Goal: Task Accomplishment & Management: Use online tool/utility

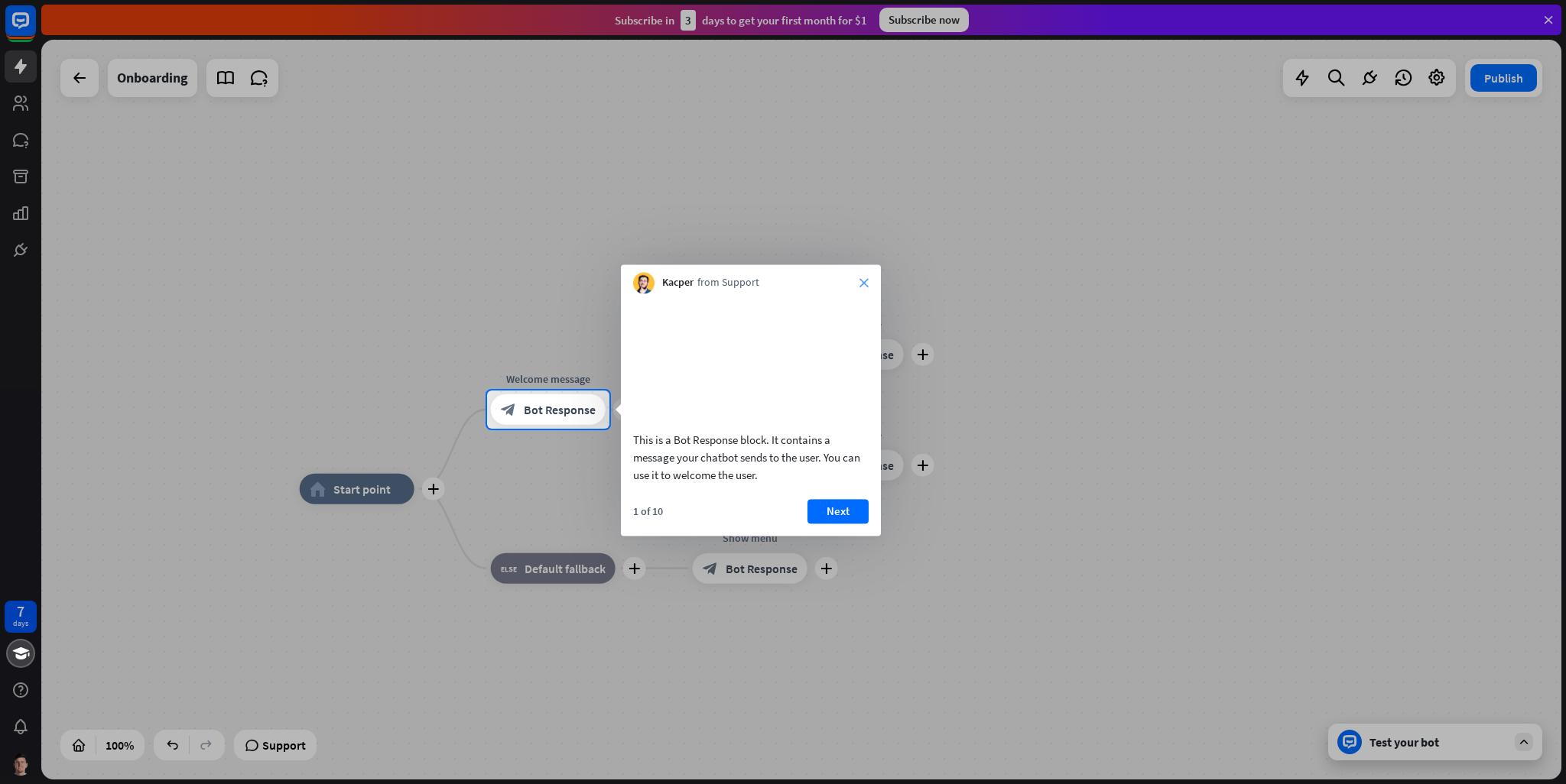
click at [860, 282] on icon "close" at bounding box center [864, 283] width 9 height 9
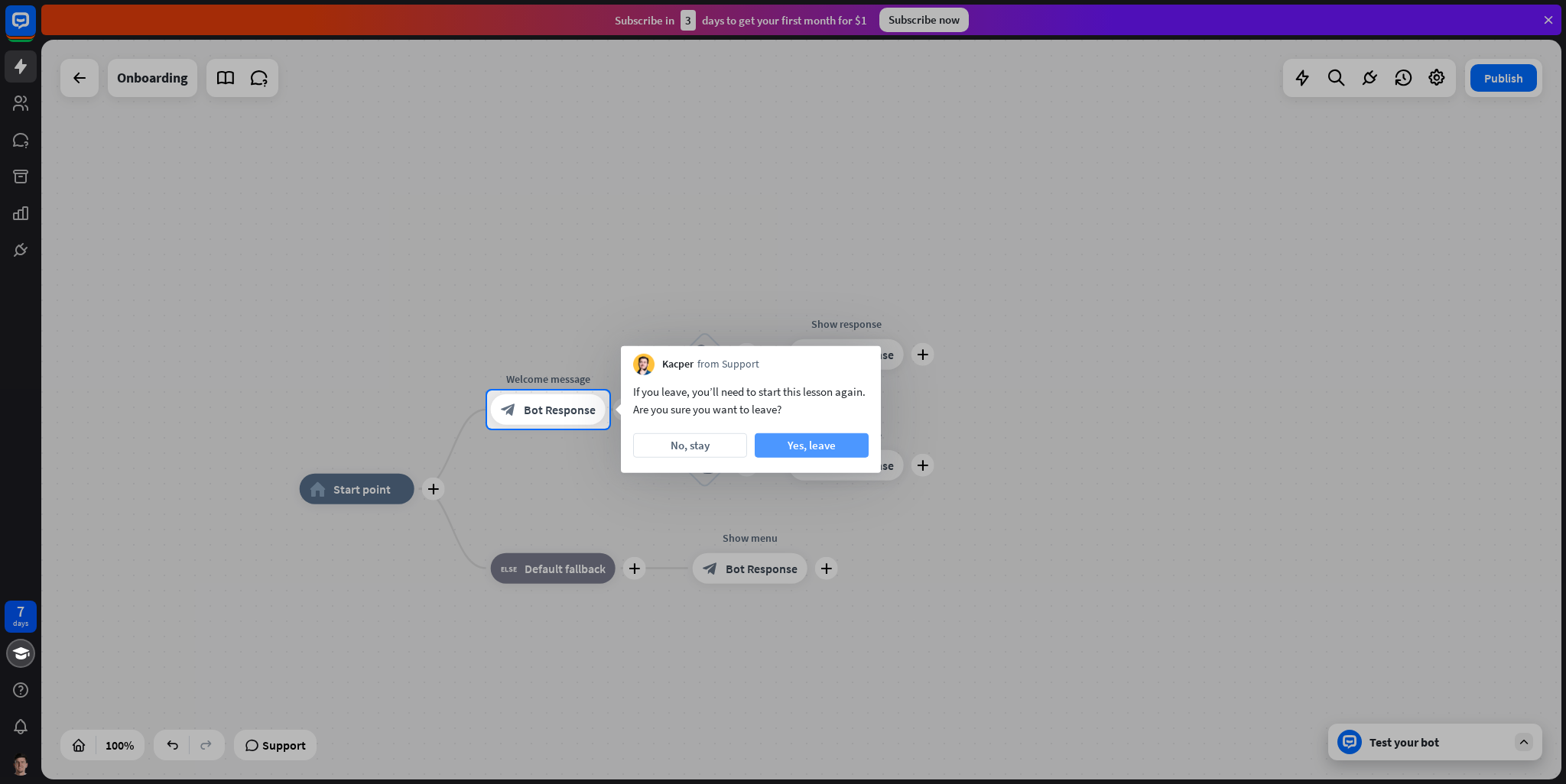
click at [812, 450] on button "Yes, leave" at bounding box center [811, 445] width 114 height 24
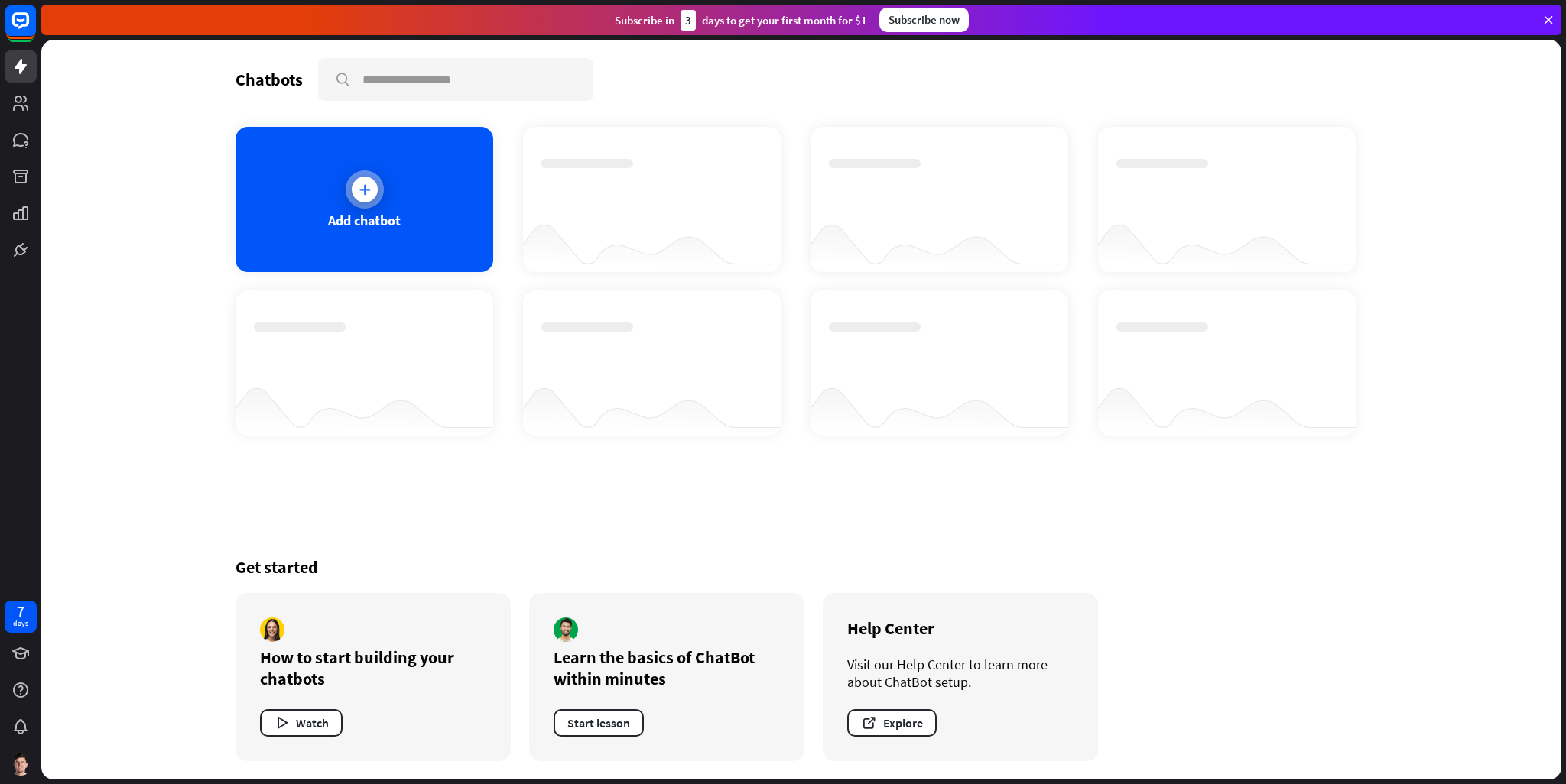
click at [408, 223] on div "Add chatbot" at bounding box center [364, 199] width 258 height 145
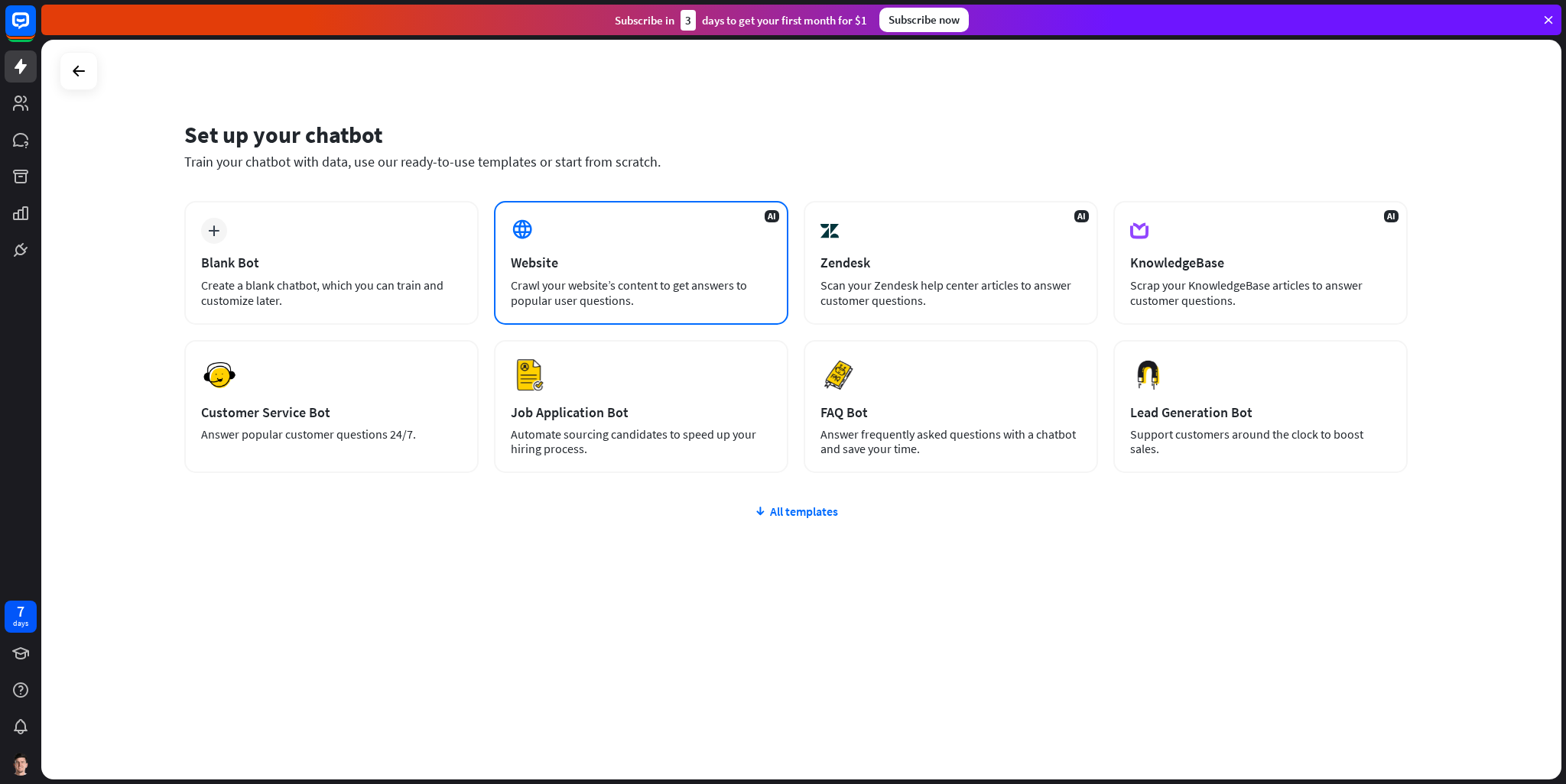
click at [602, 244] on div "AI Website Crawl your website’s content to get answers to popular user question…" at bounding box center [641, 262] width 294 height 123
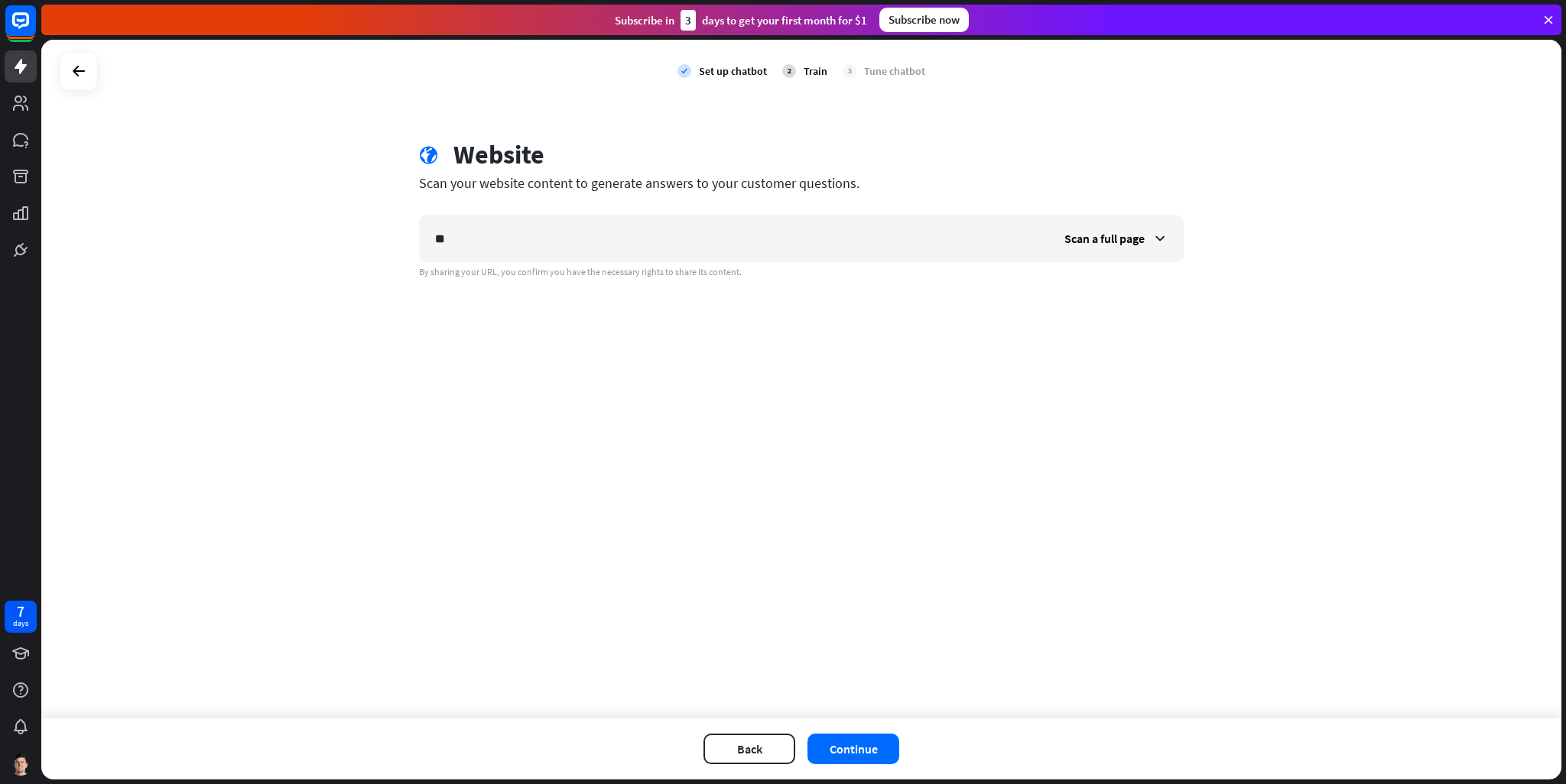
type input "*"
type input "**********"
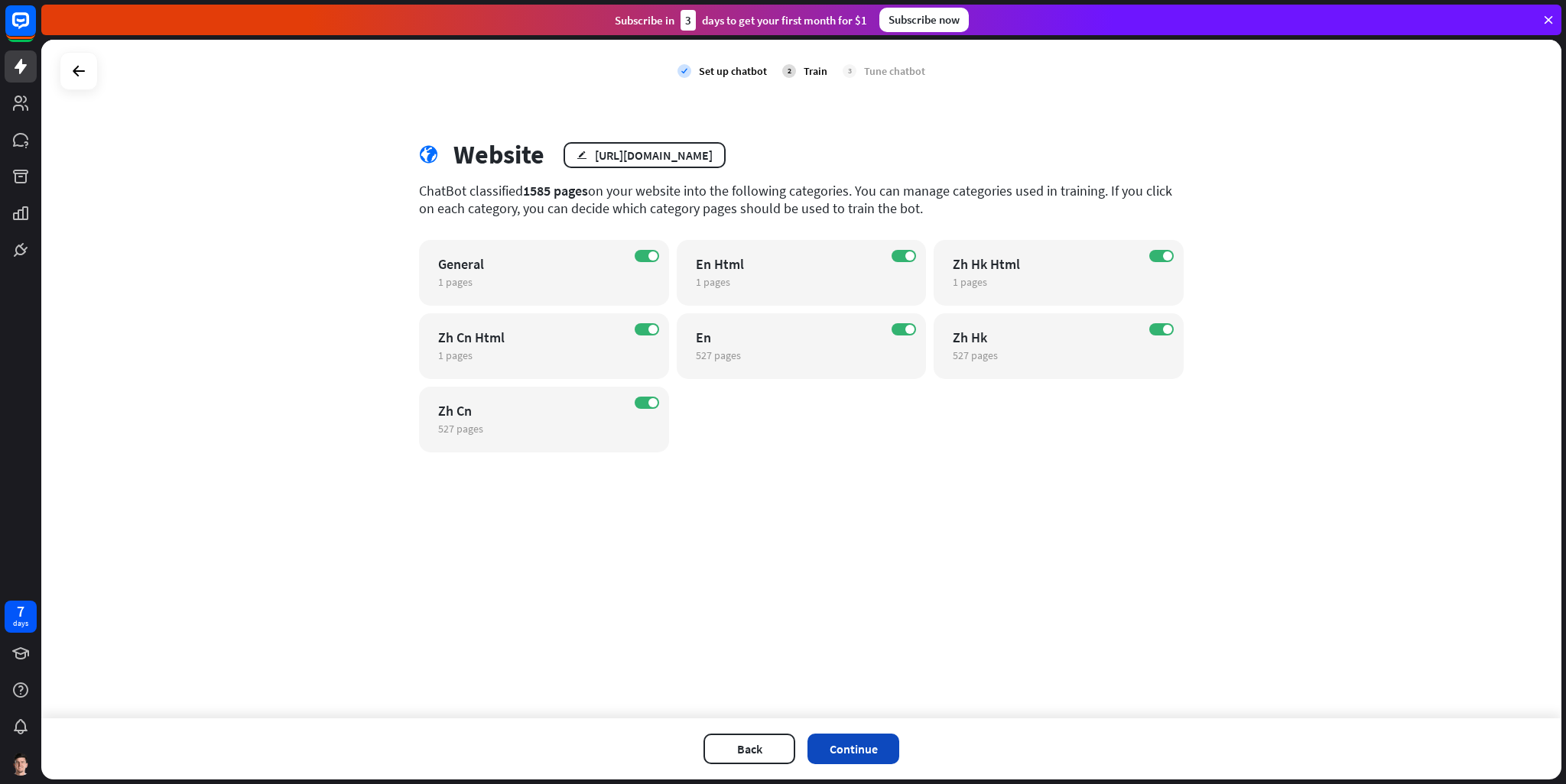
click at [879, 756] on button "Continue" at bounding box center [854, 749] width 92 height 31
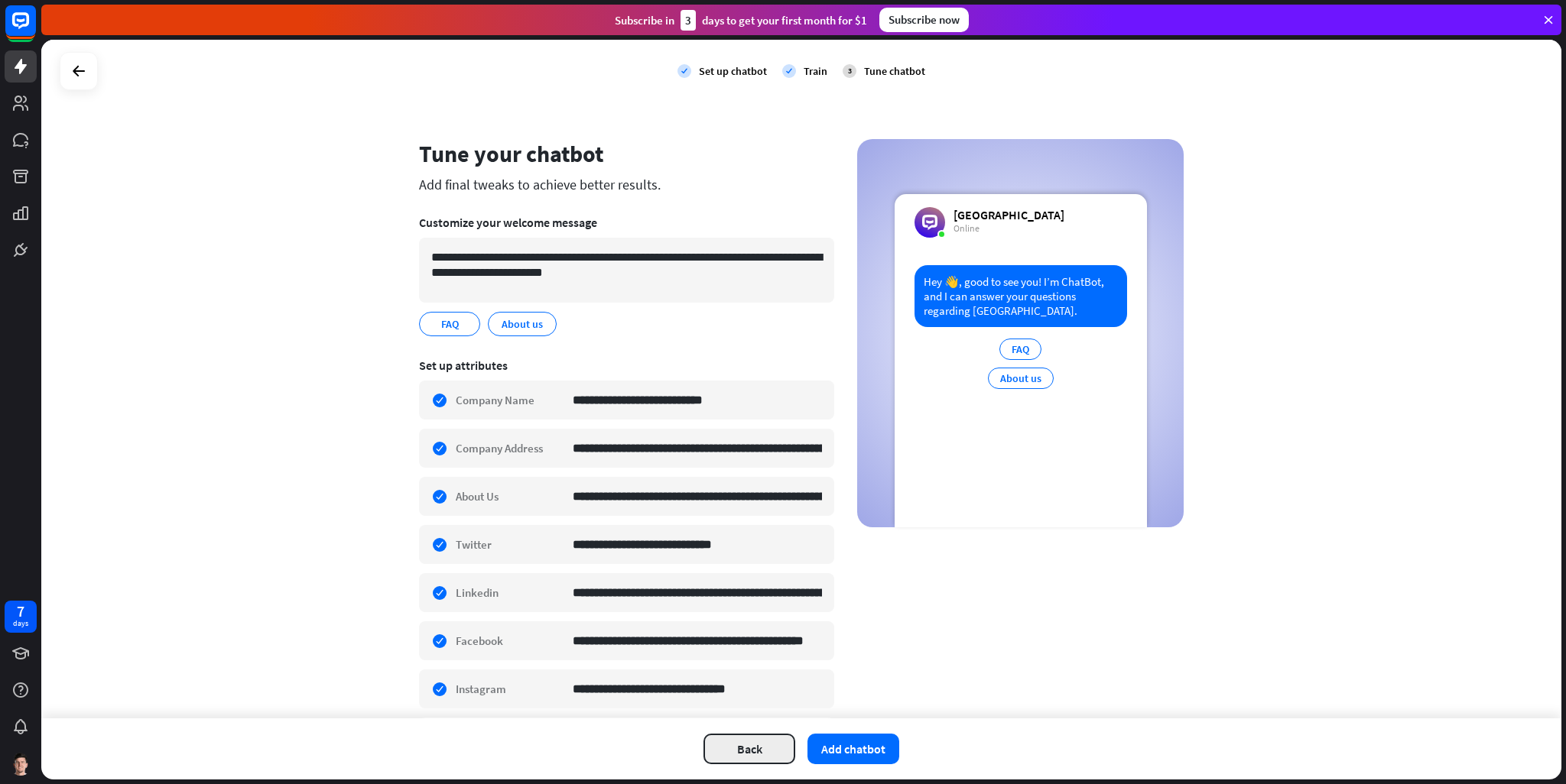
click at [751, 740] on button "Back" at bounding box center [749, 749] width 92 height 31
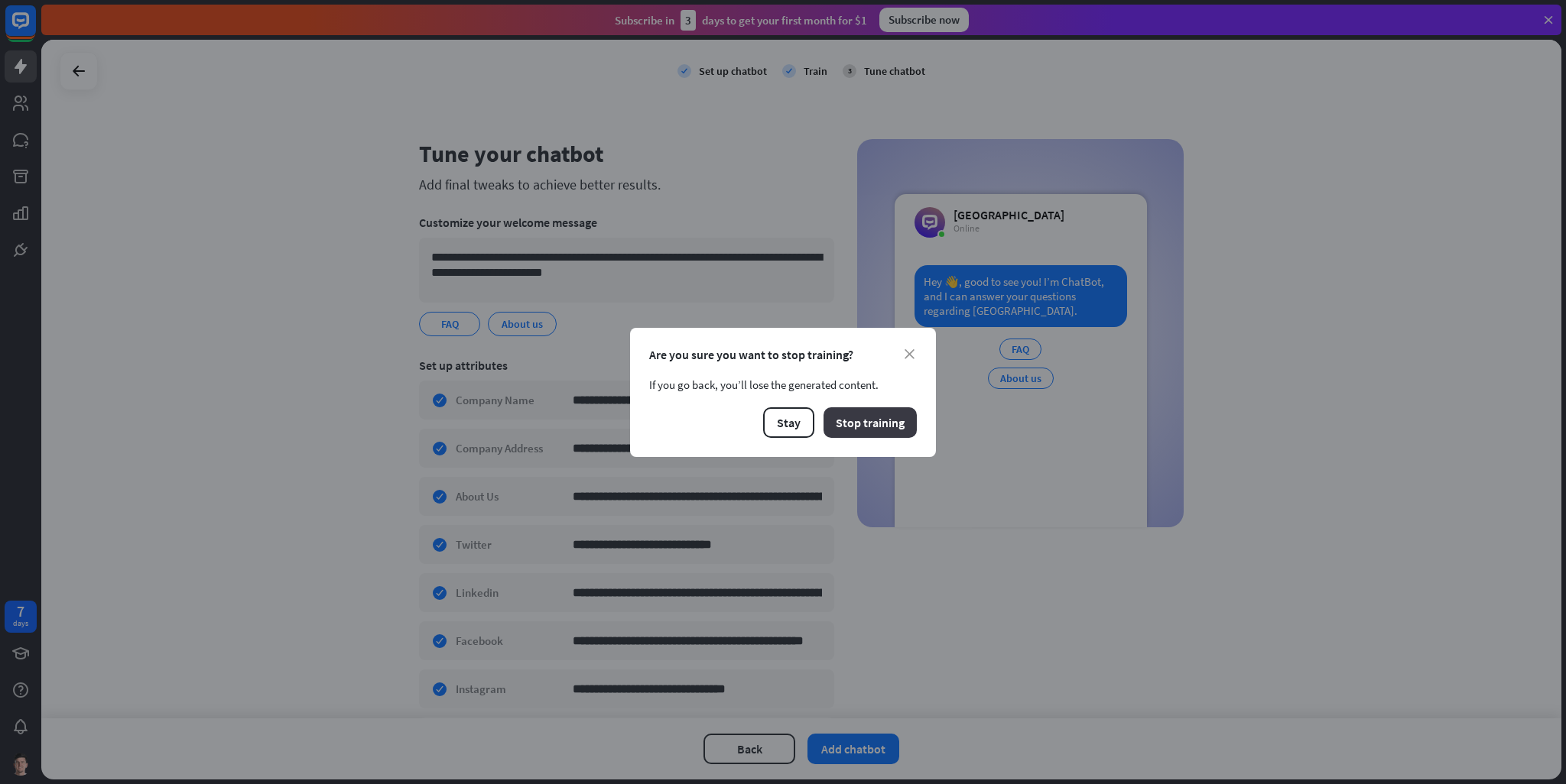
click at [877, 417] on button "Stop training" at bounding box center [869, 423] width 93 height 31
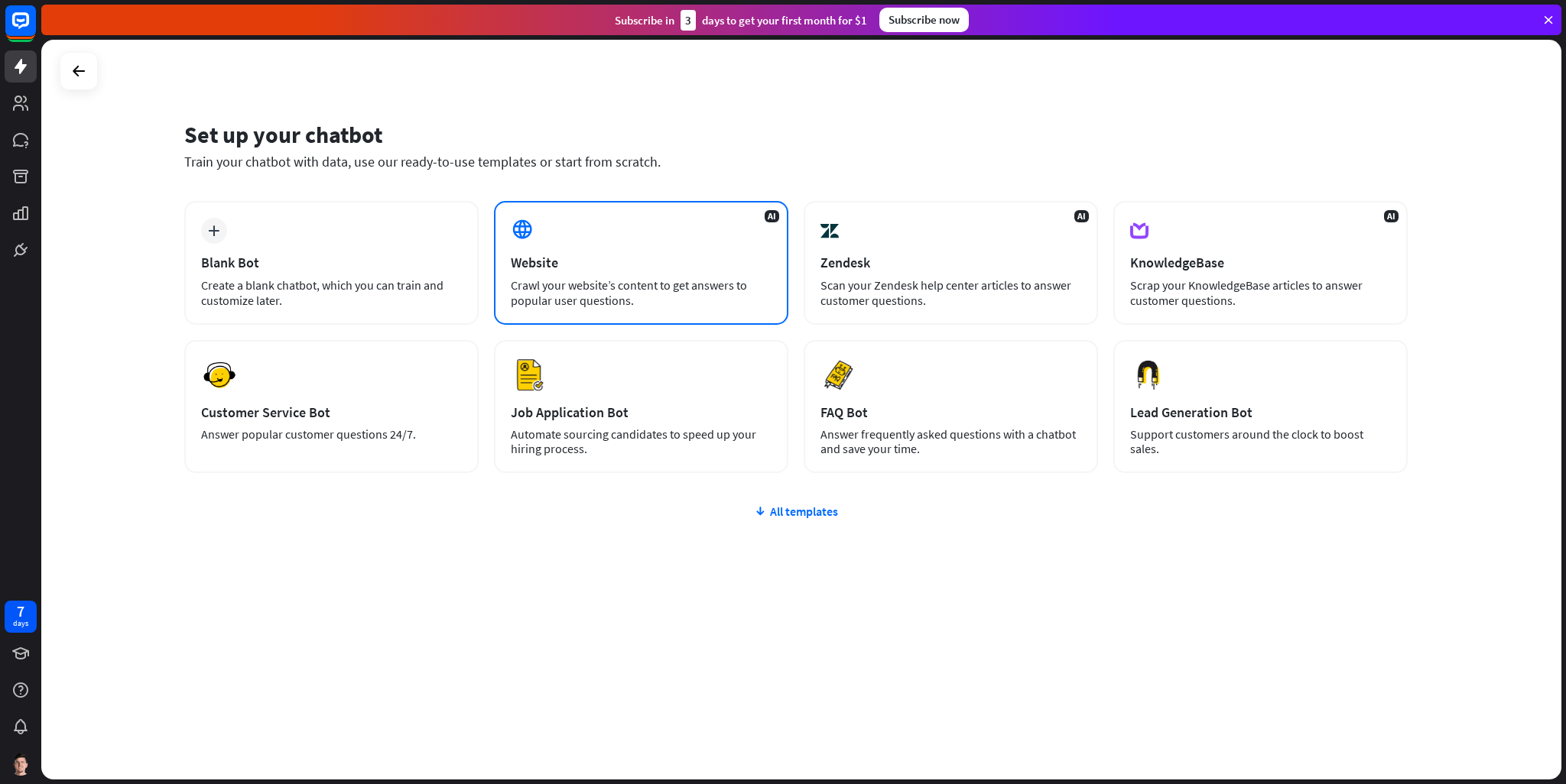
click at [569, 247] on div "AI Website Crawl your website’s content to get answers to popular user question…" at bounding box center [641, 262] width 294 height 123
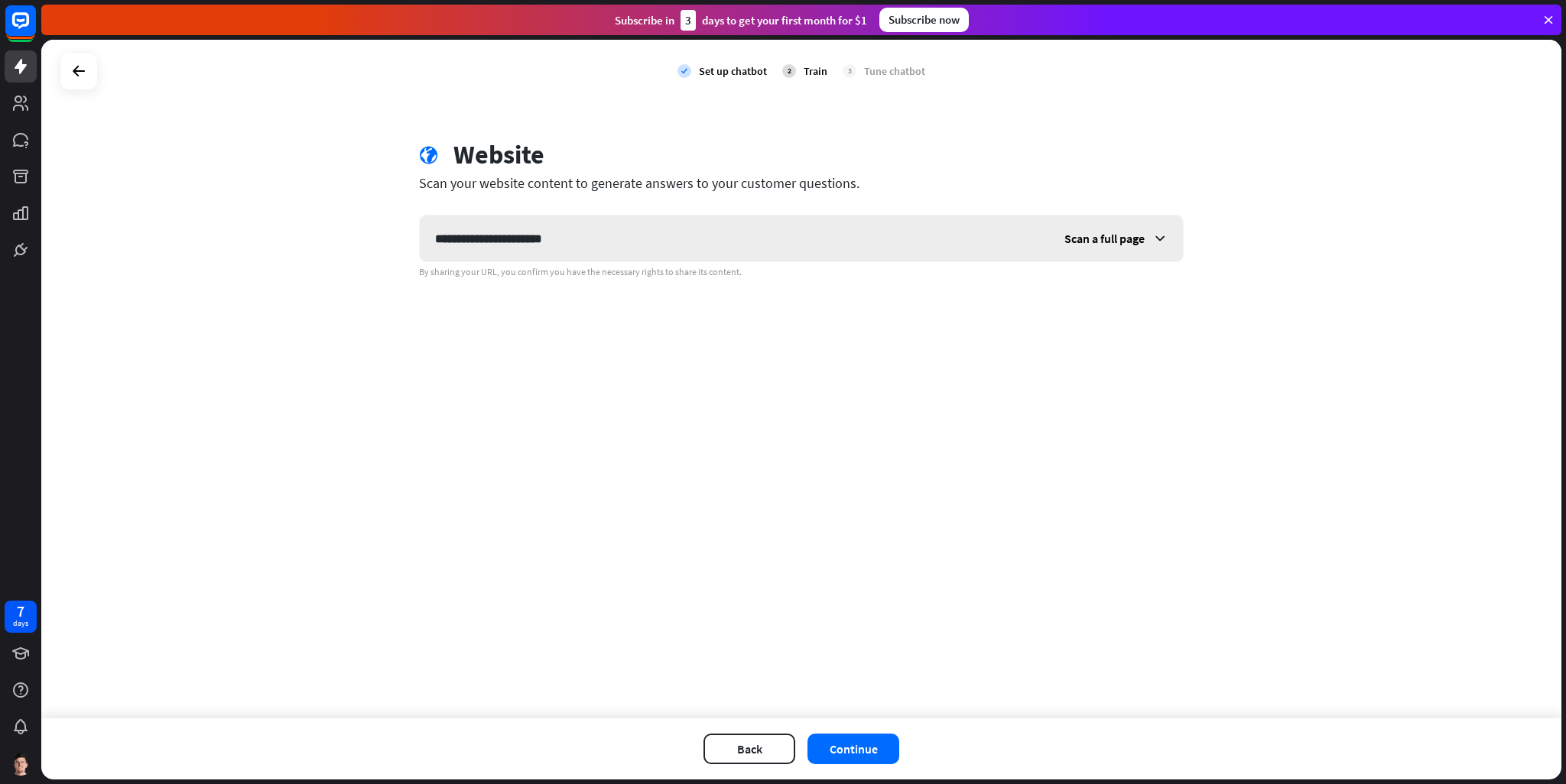
type input "**********"
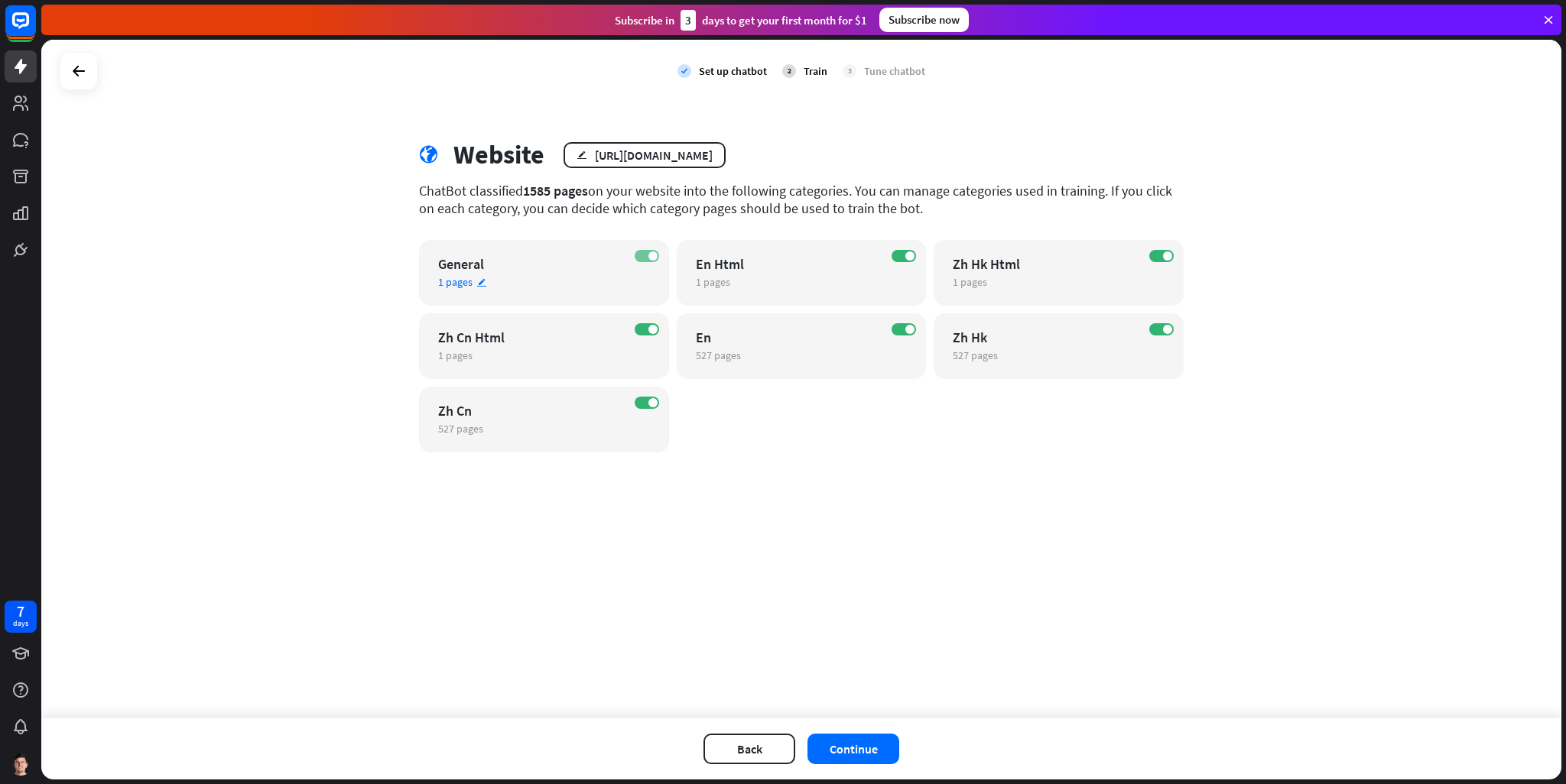
click at [636, 250] on label "ON" at bounding box center [646, 256] width 24 height 13
click at [650, 330] on span at bounding box center [653, 329] width 9 height 9
click at [902, 260] on label "ON" at bounding box center [903, 256] width 24 height 13
click at [1170, 251] on label "ON" at bounding box center [1161, 256] width 24 height 13
click at [1162, 332] on label "ON" at bounding box center [1161, 330] width 24 height 13
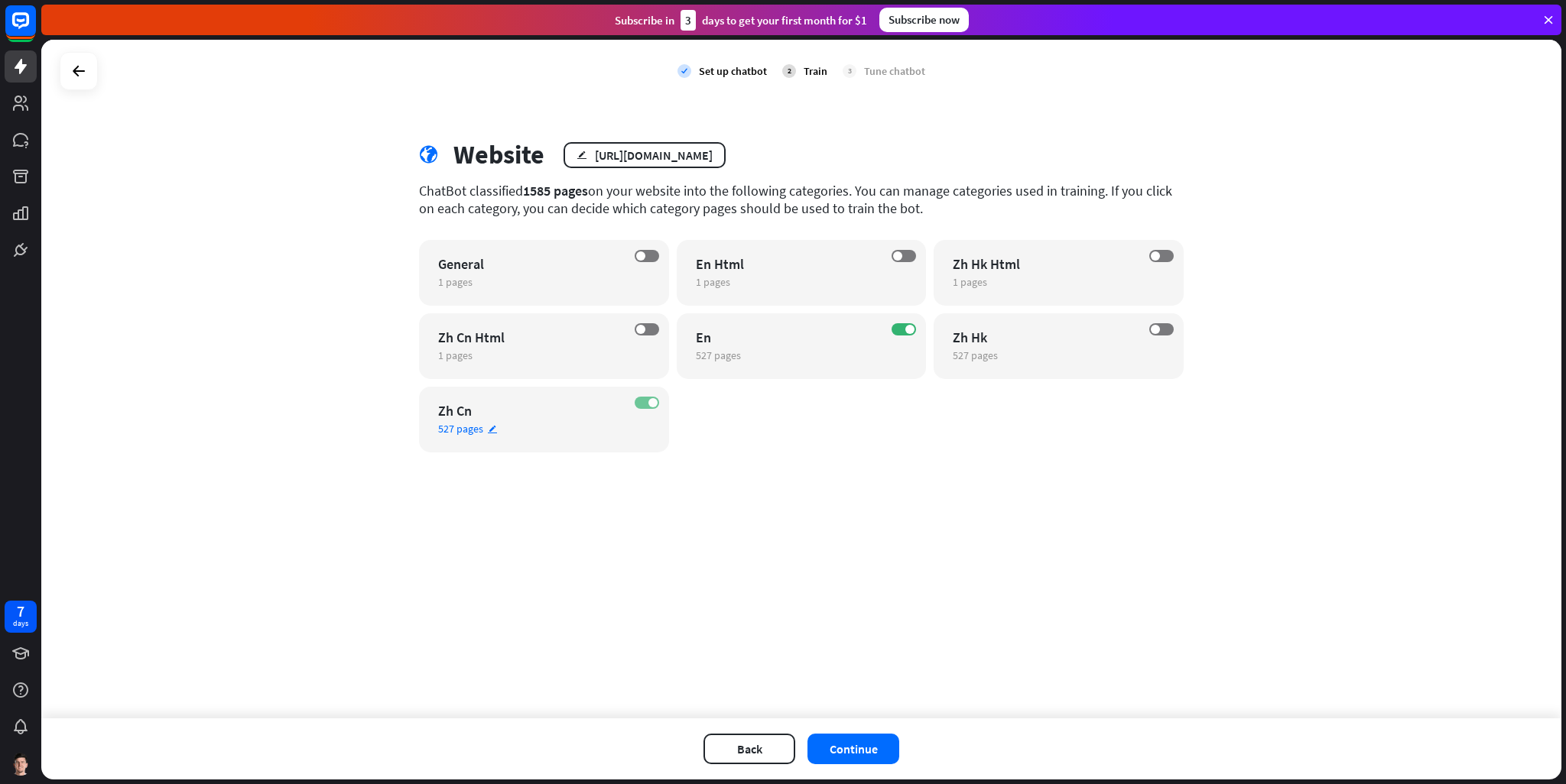
click at [646, 406] on label "ON" at bounding box center [646, 403] width 24 height 13
click at [883, 755] on button "Continue" at bounding box center [854, 749] width 92 height 31
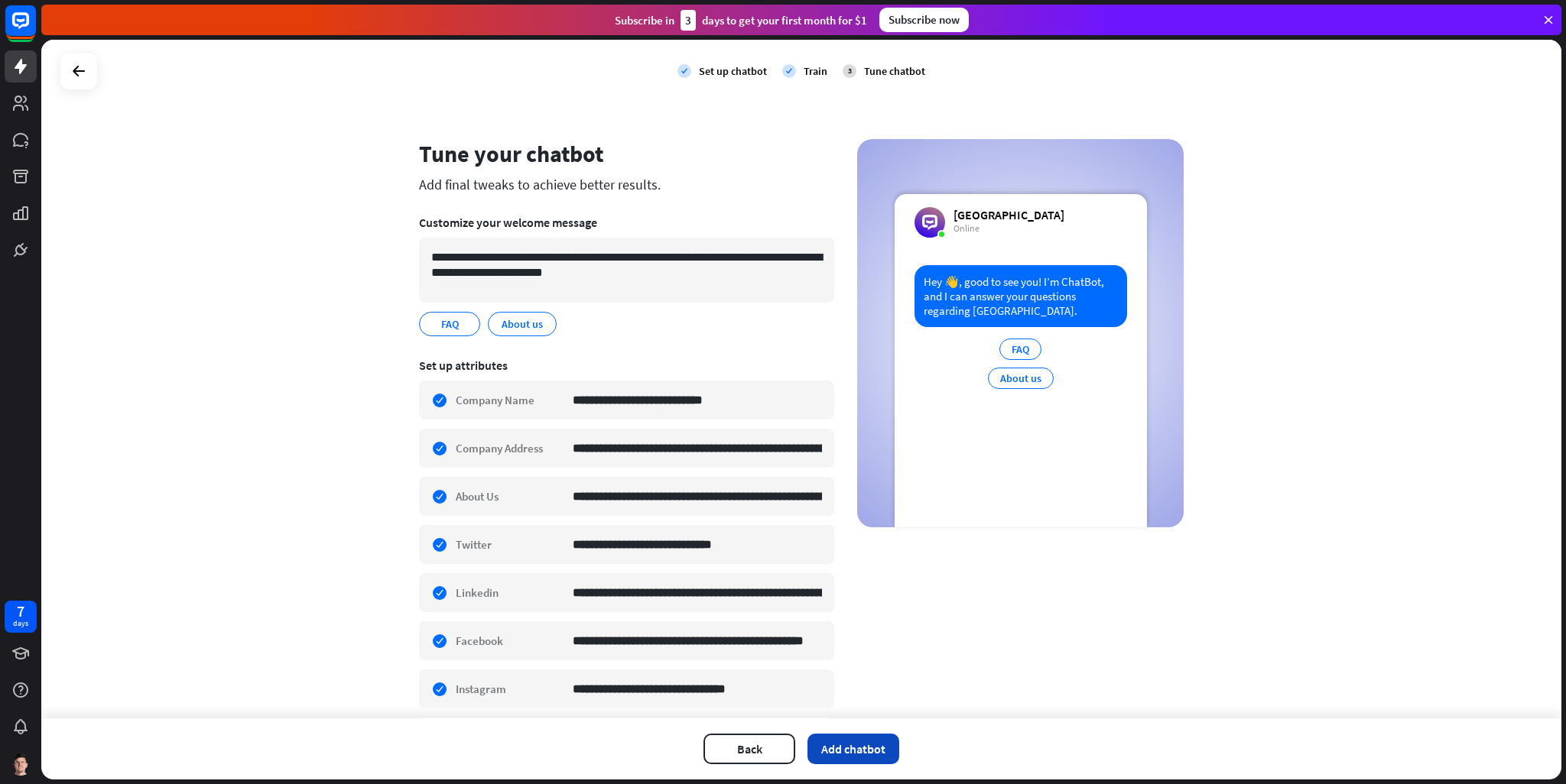
click at [872, 742] on button "Add chatbot" at bounding box center [854, 749] width 92 height 31
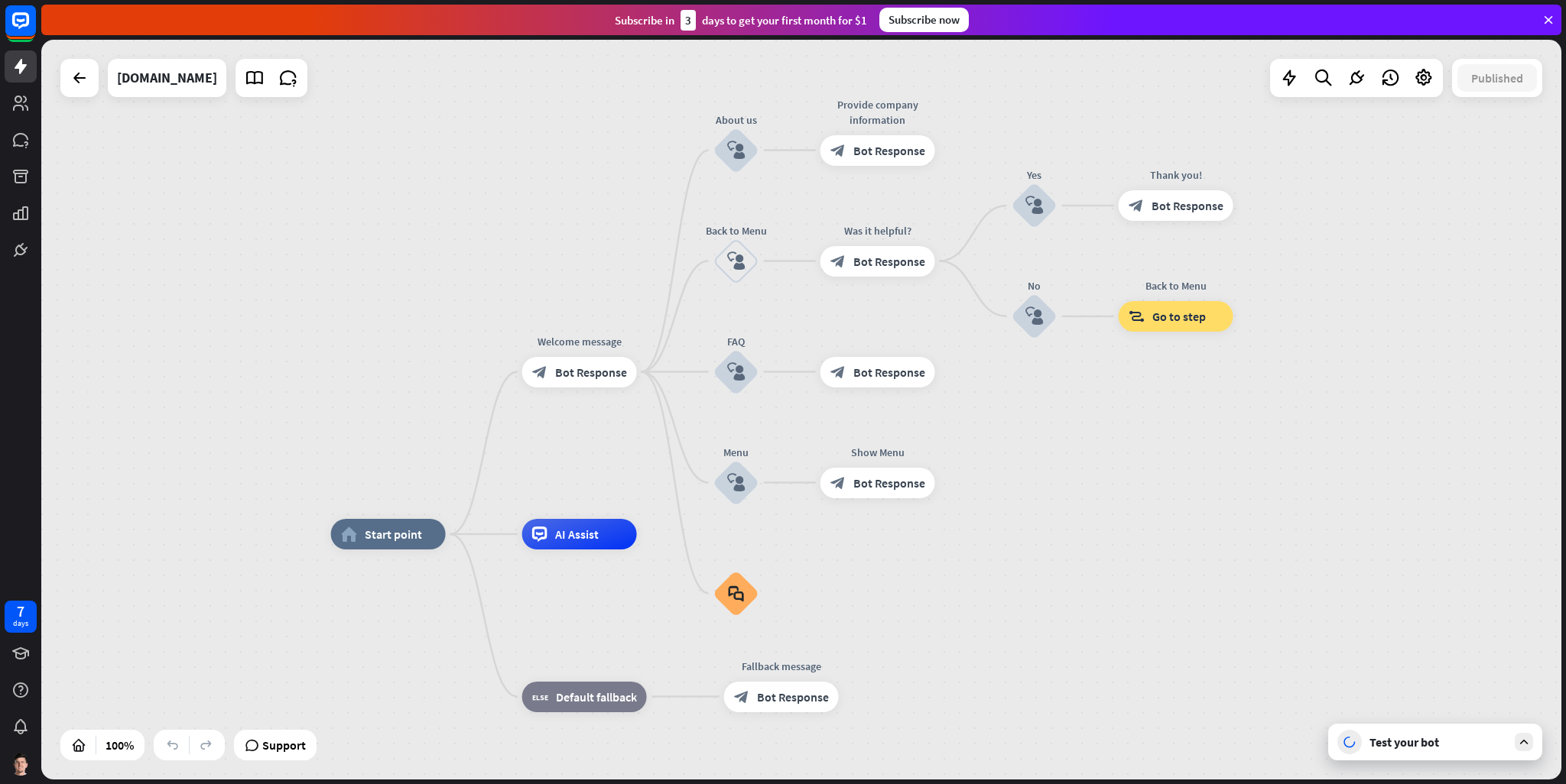
drag, startPoint x: 1104, startPoint y: 384, endPoint x: 1075, endPoint y: 452, distance: 73.9
click at [1075, 452] on div "home_2 Start point Welcome message block_bot_response Bot Response About us blo…" at bounding box center [801, 409] width 1520 height 740
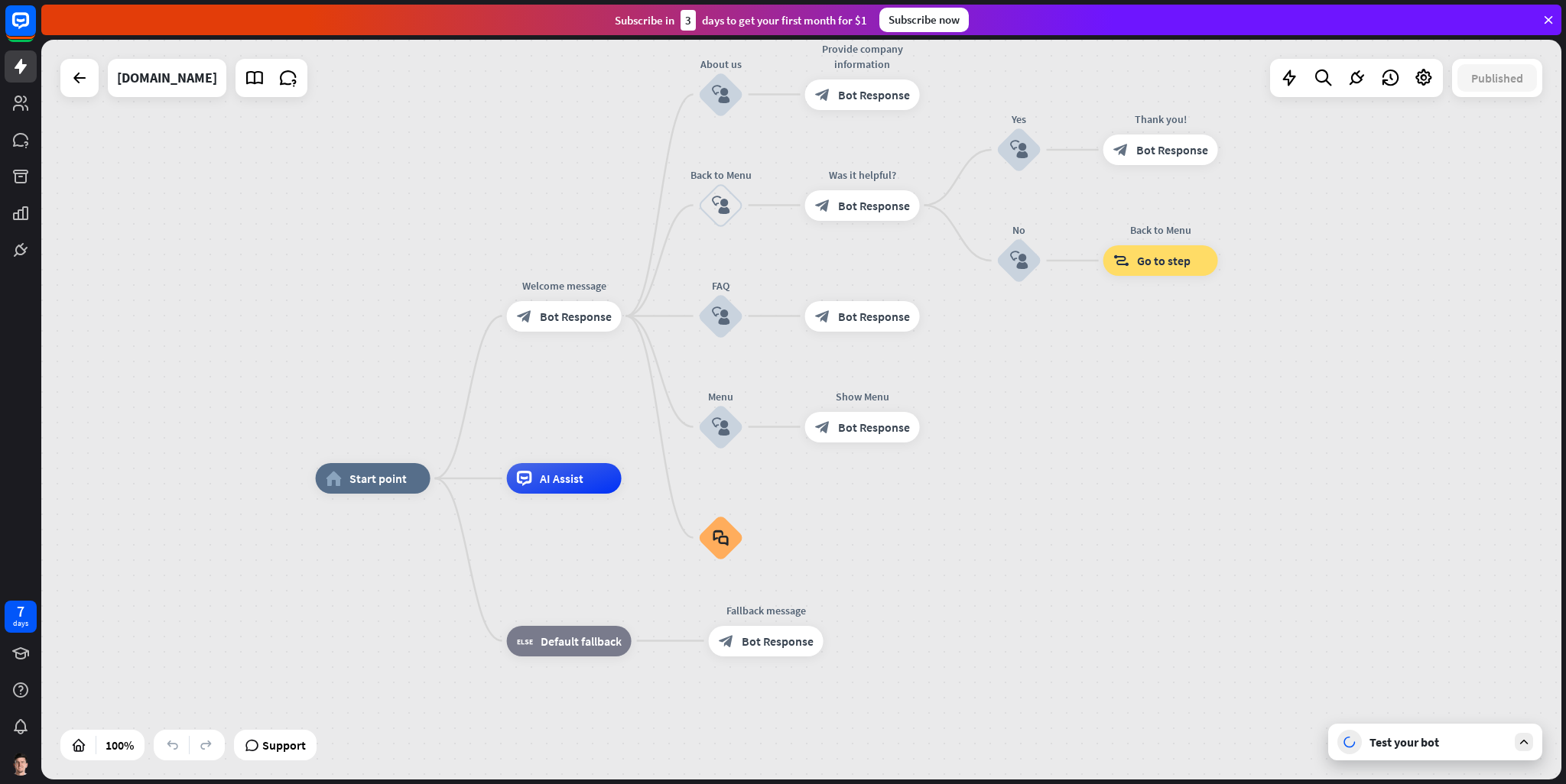
click at [1460, 744] on div "Test your bot" at bounding box center [1438, 742] width 138 height 15
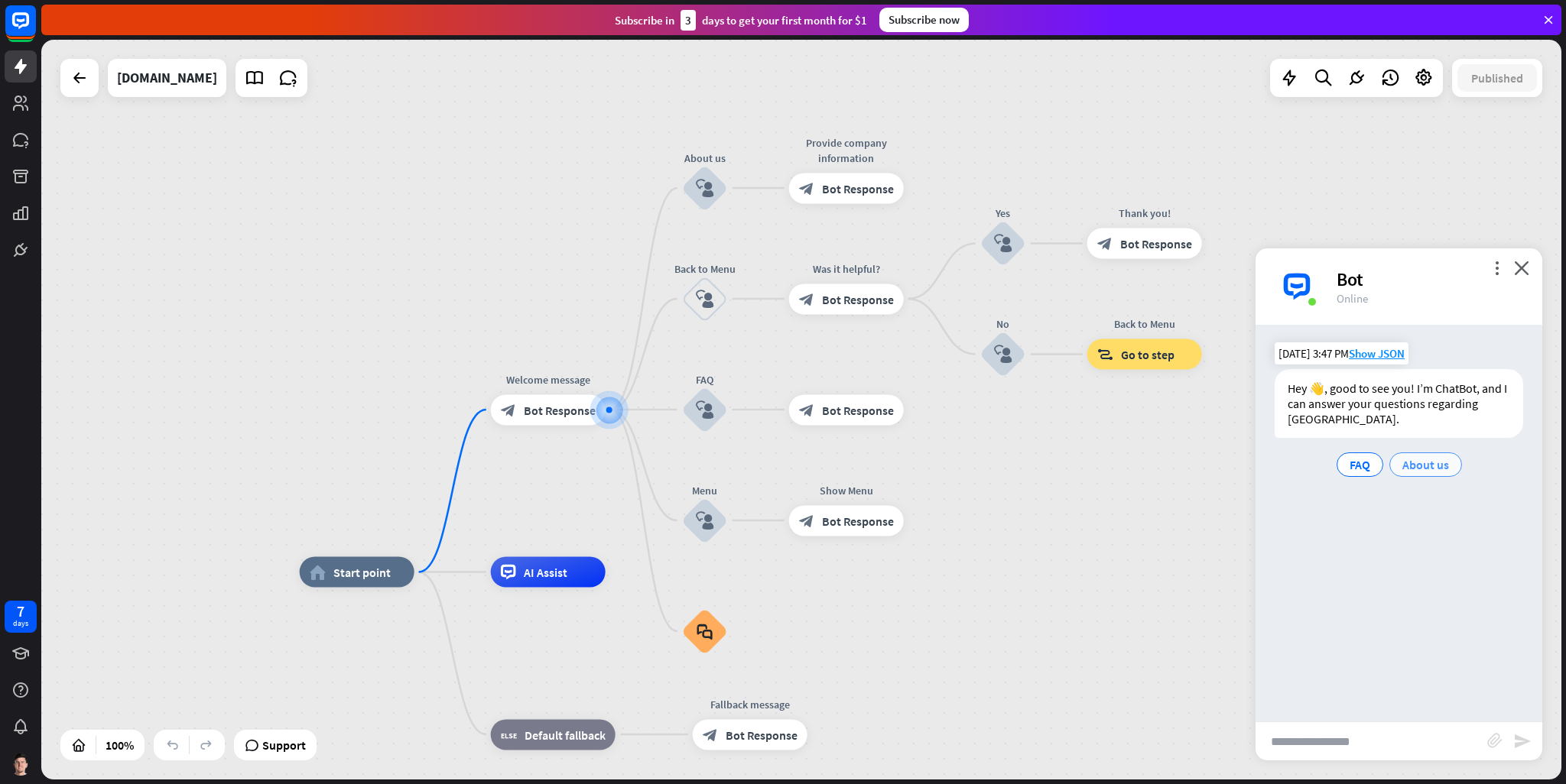
click at [1413, 461] on span "About us" at bounding box center [1425, 464] width 47 height 15
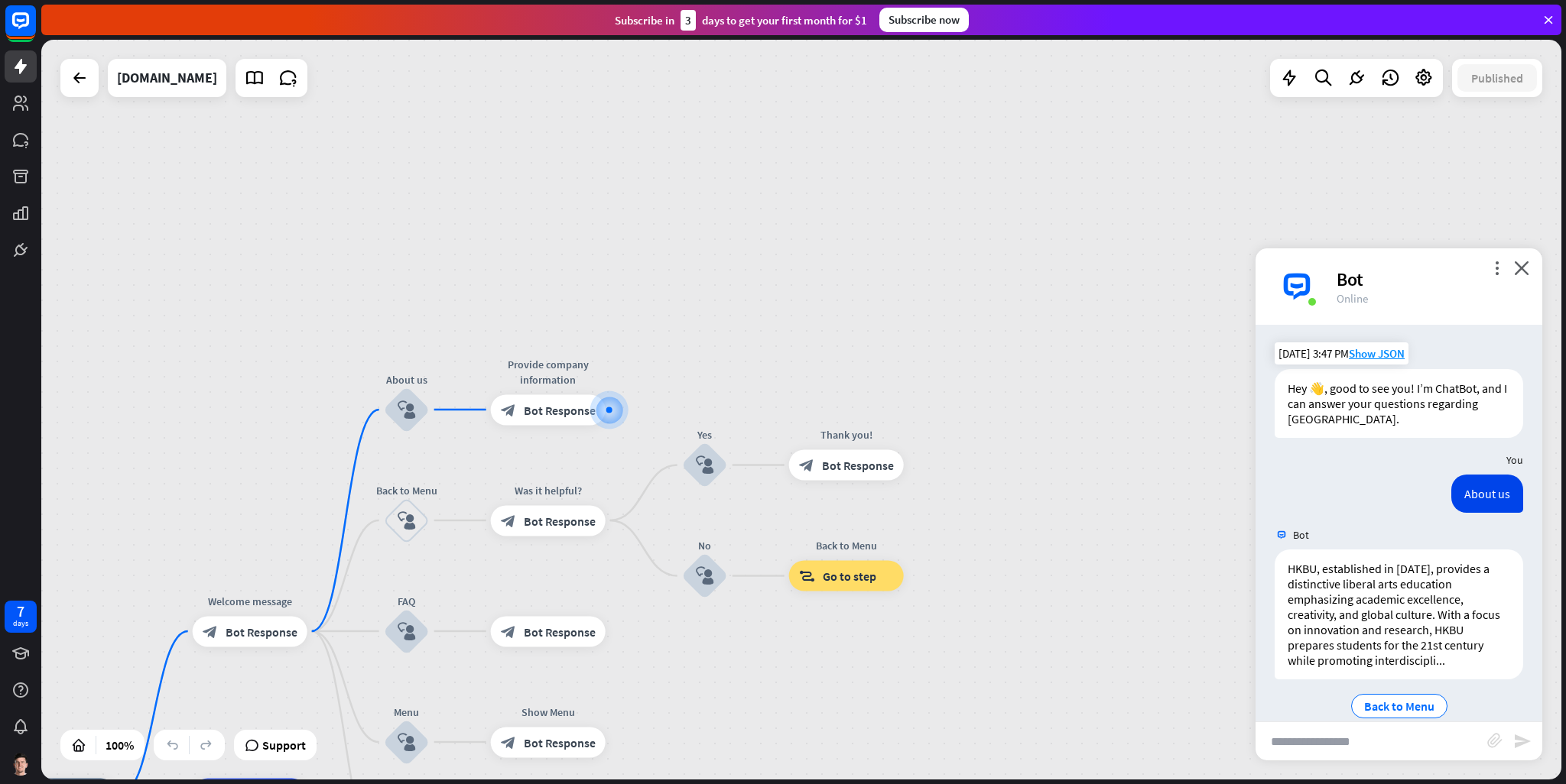
scroll to position [23, 0]
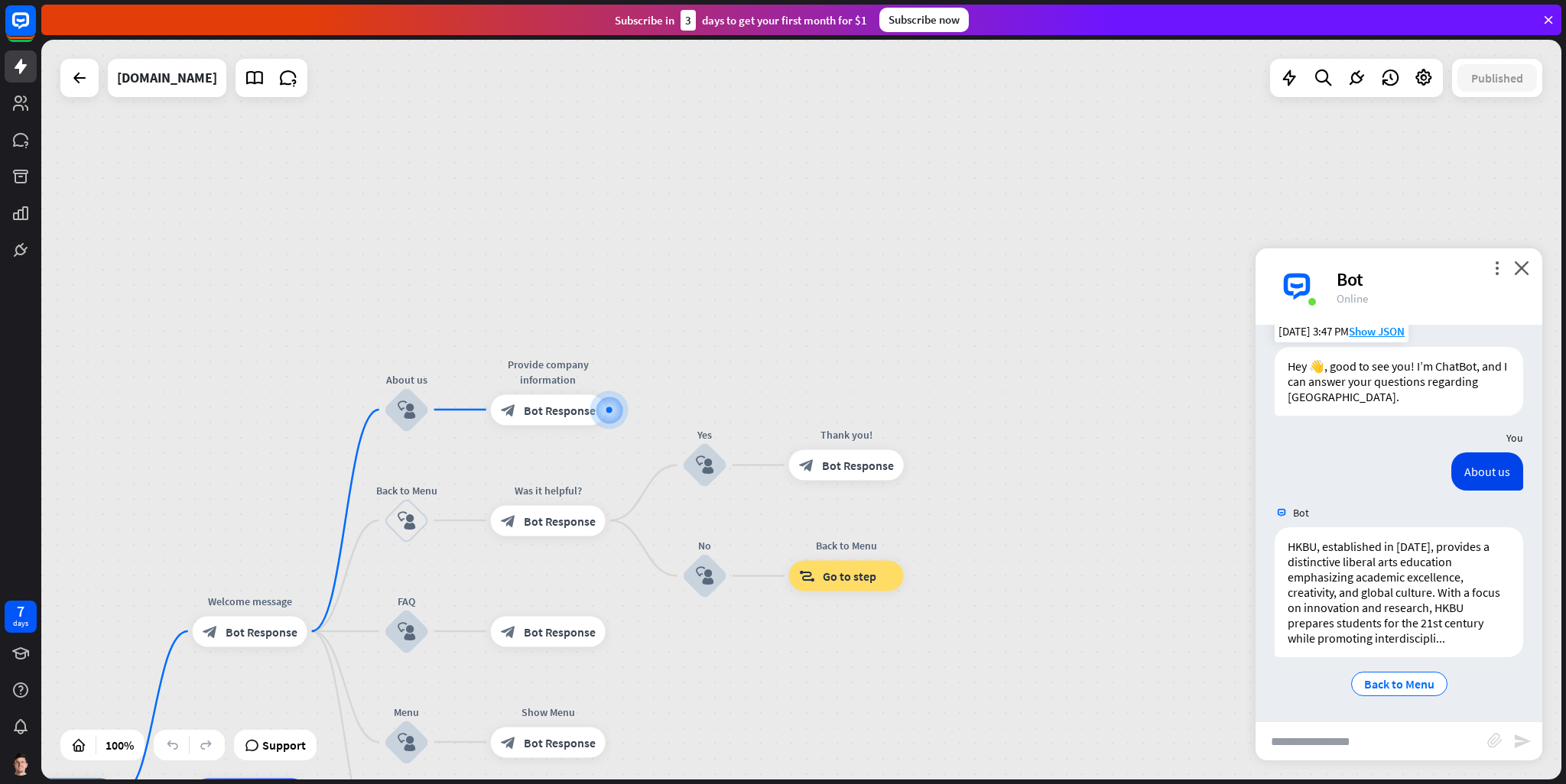
click at [1324, 751] on input "text" at bounding box center [1370, 741] width 232 height 38
type input "**********"
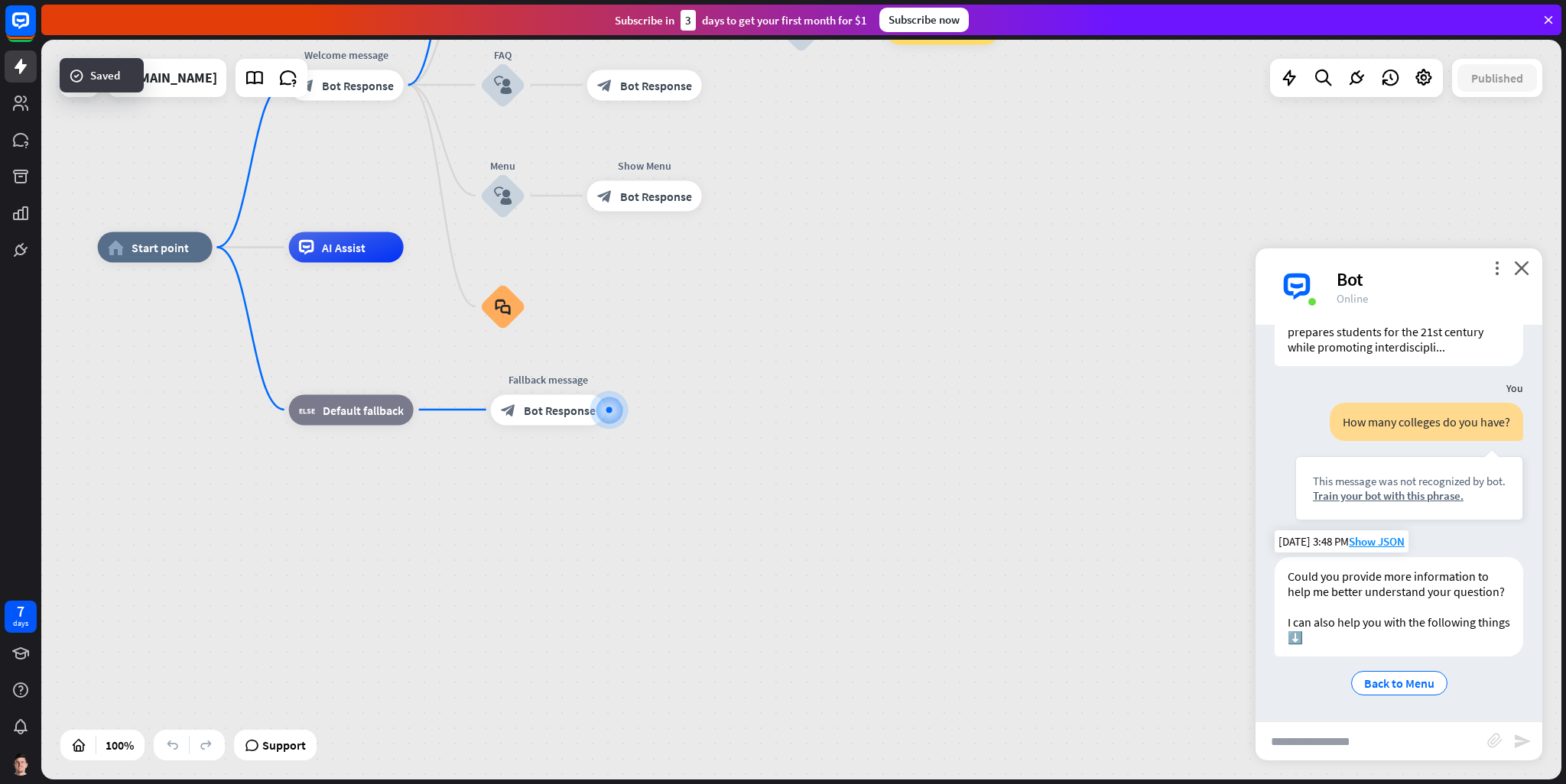
scroll to position [328, 0]
click at [24, 153] on link at bounding box center [21, 140] width 32 height 32
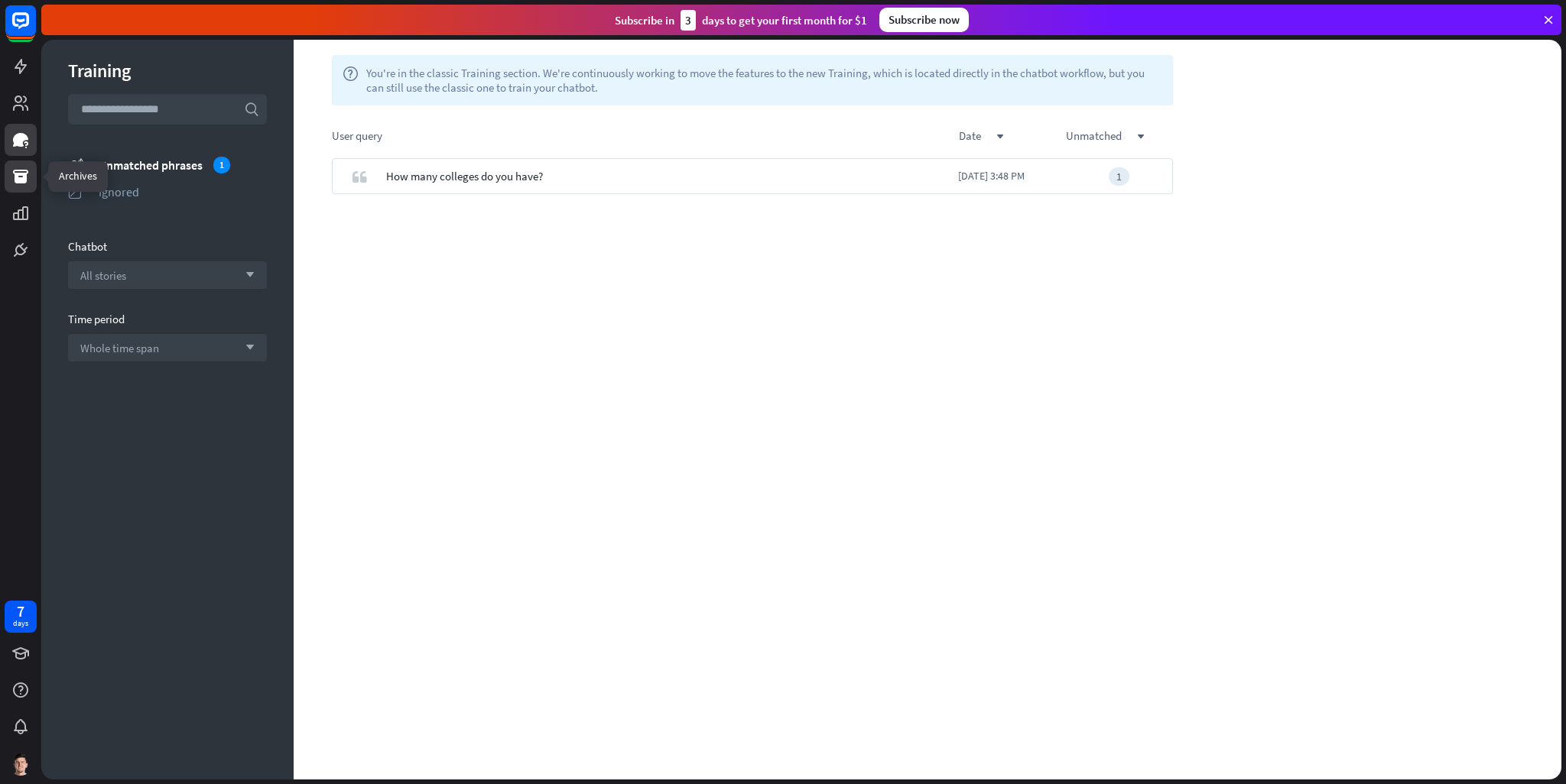
click at [27, 172] on icon at bounding box center [20, 176] width 15 height 14
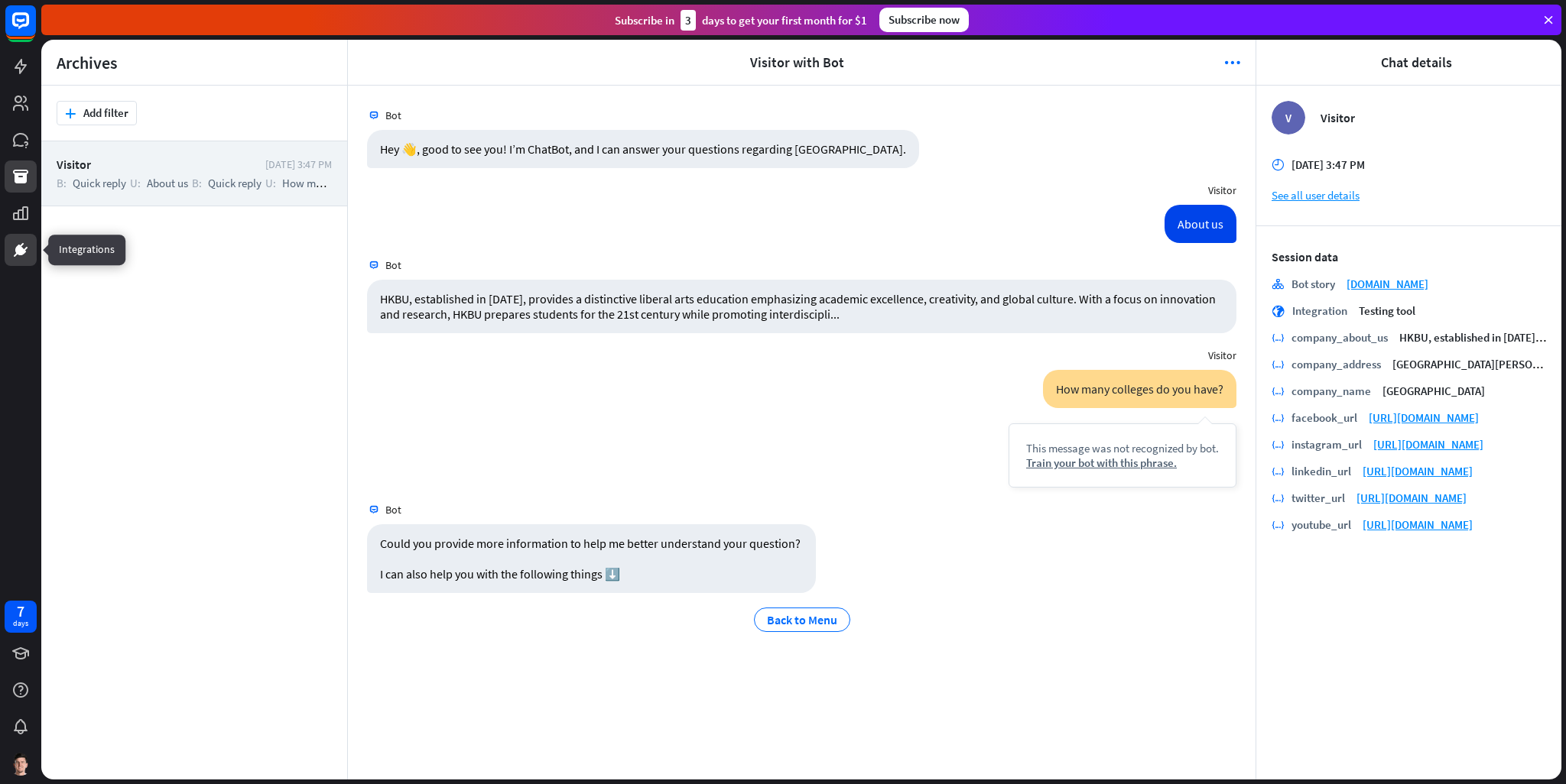
click at [30, 258] on link at bounding box center [21, 250] width 32 height 32
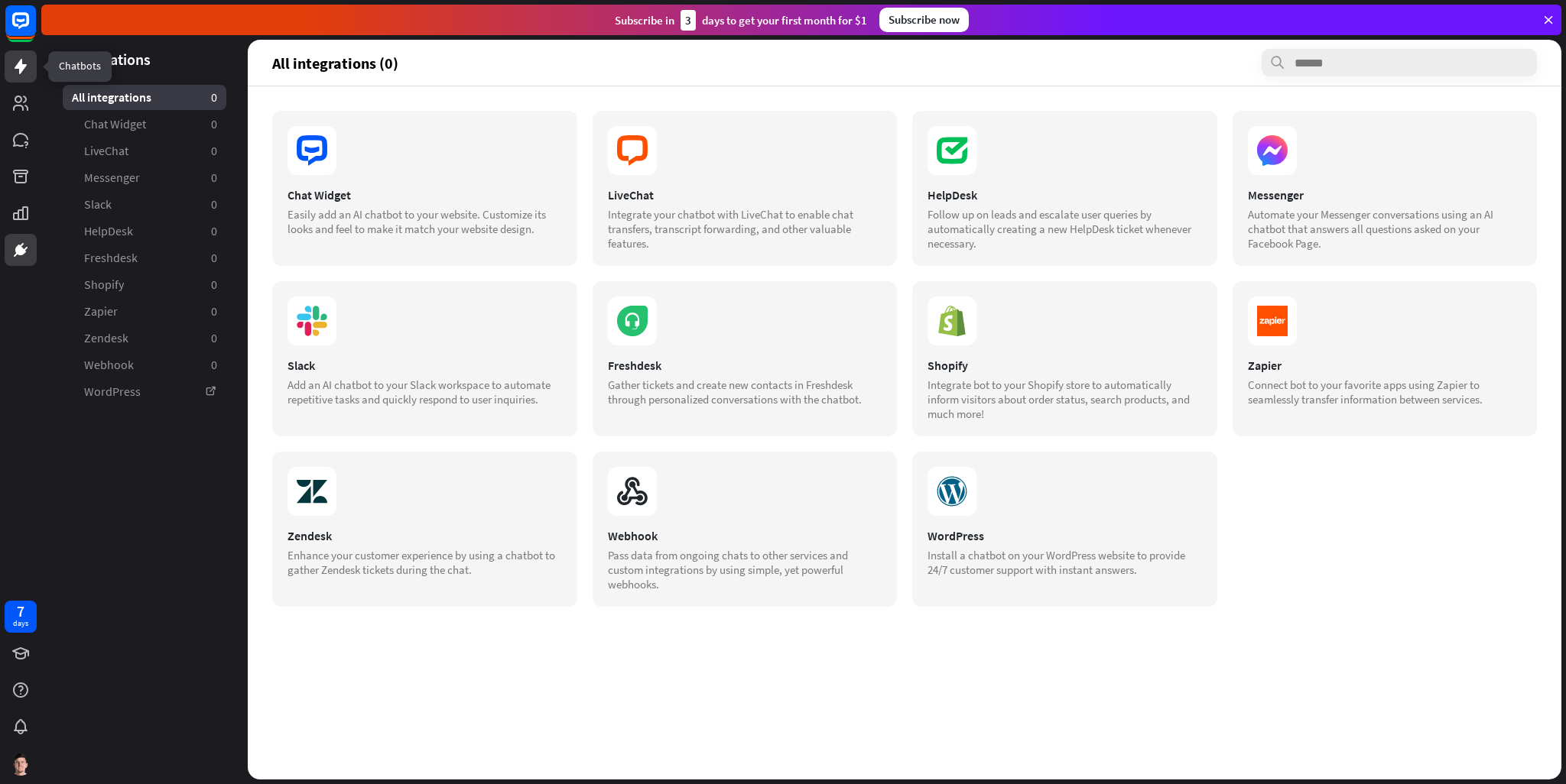
click at [28, 64] on icon at bounding box center [21, 67] width 18 height 18
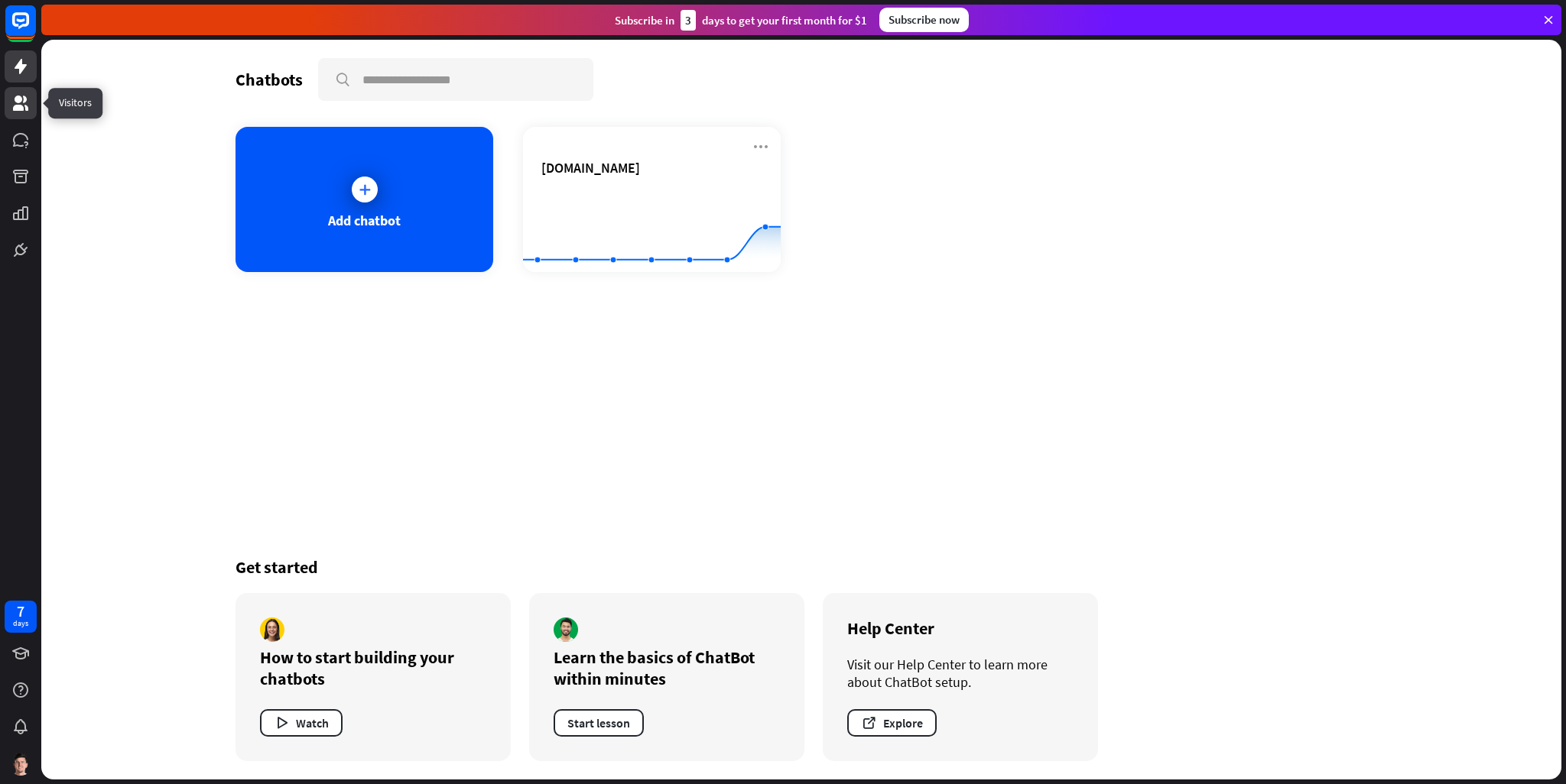
click at [19, 111] on icon at bounding box center [21, 103] width 18 height 18
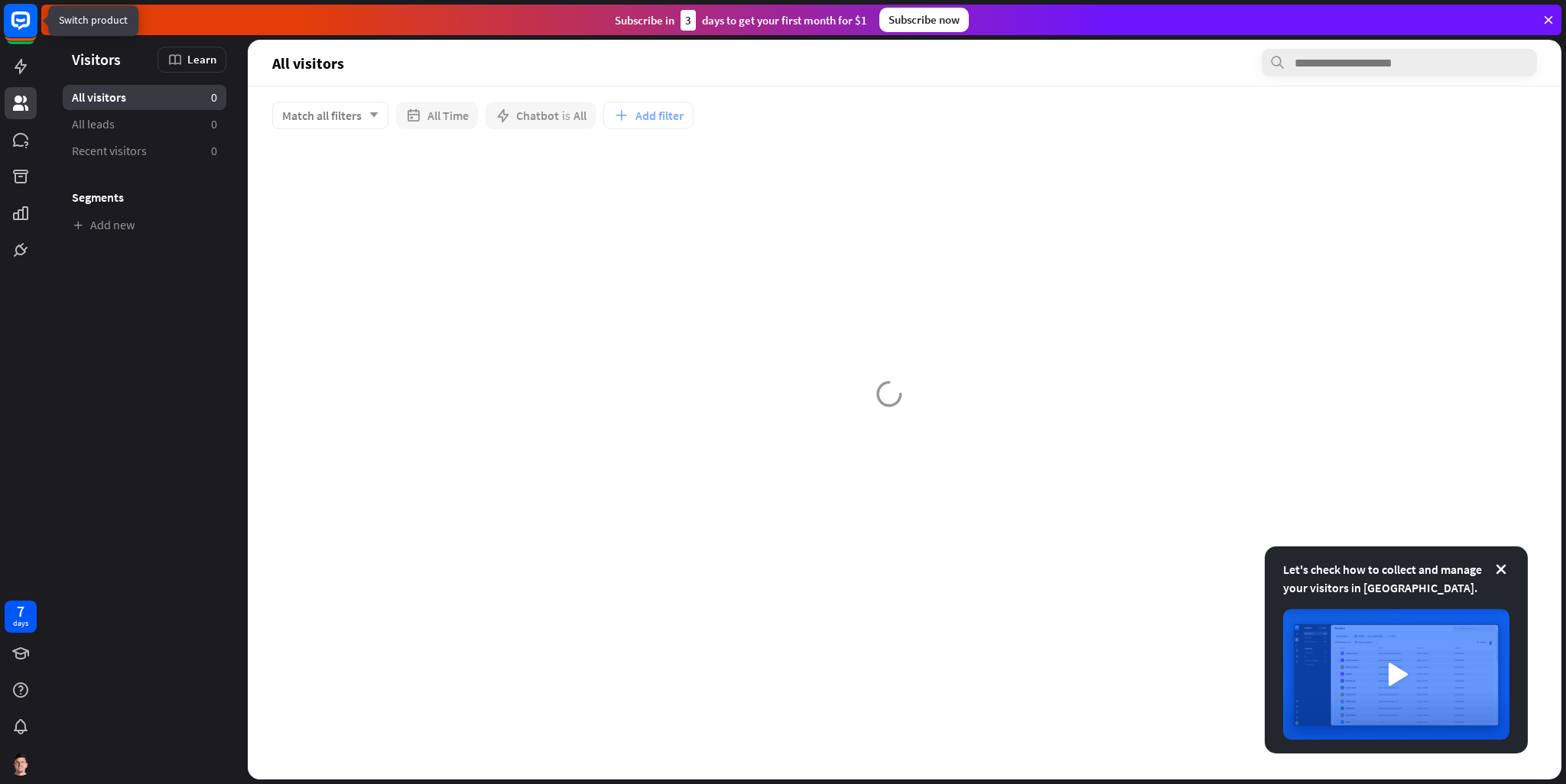
click at [32, 23] on rect at bounding box center [20, 20] width 33 height 33
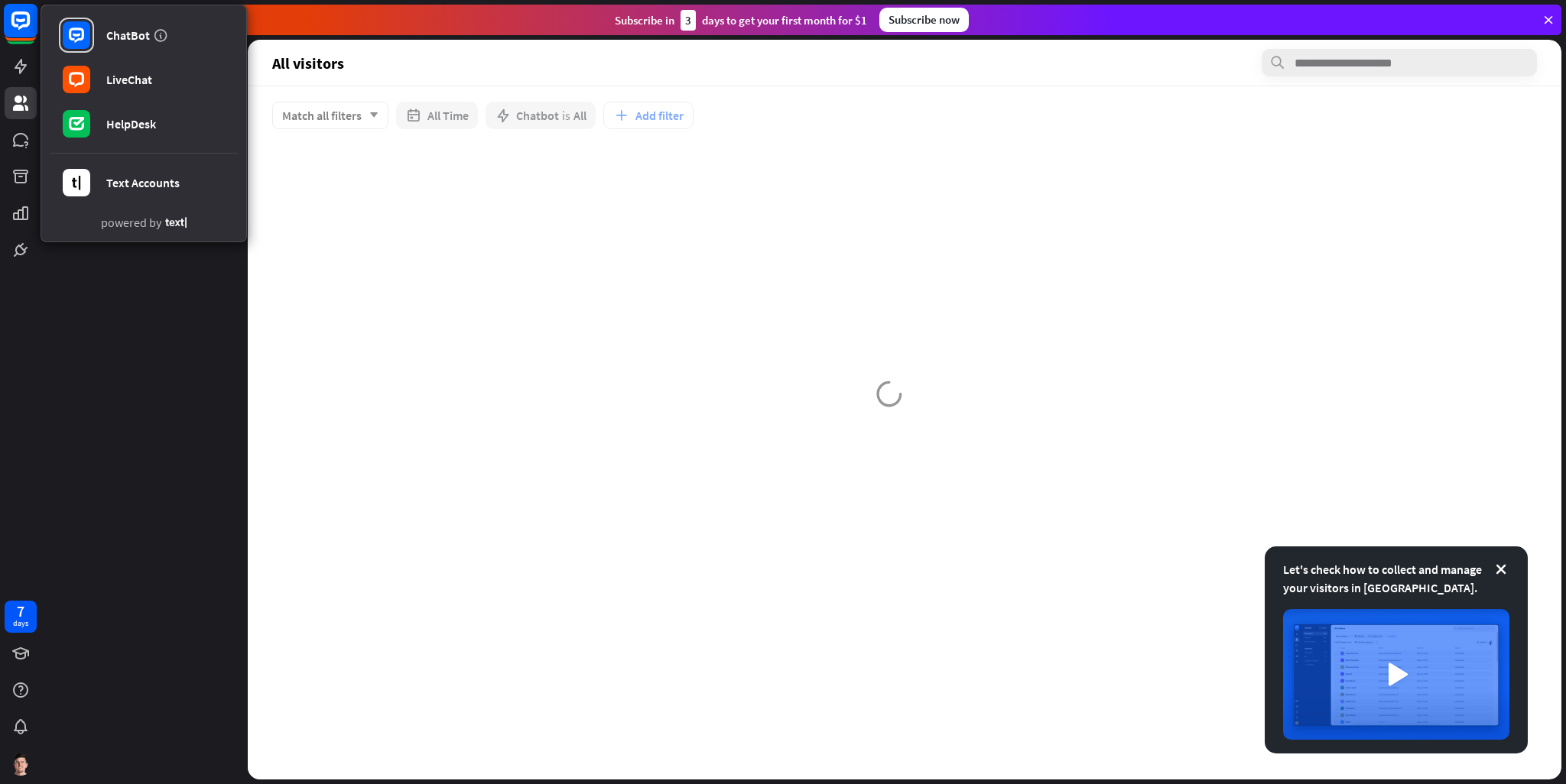
click at [32, 23] on rect at bounding box center [20, 20] width 33 height 33
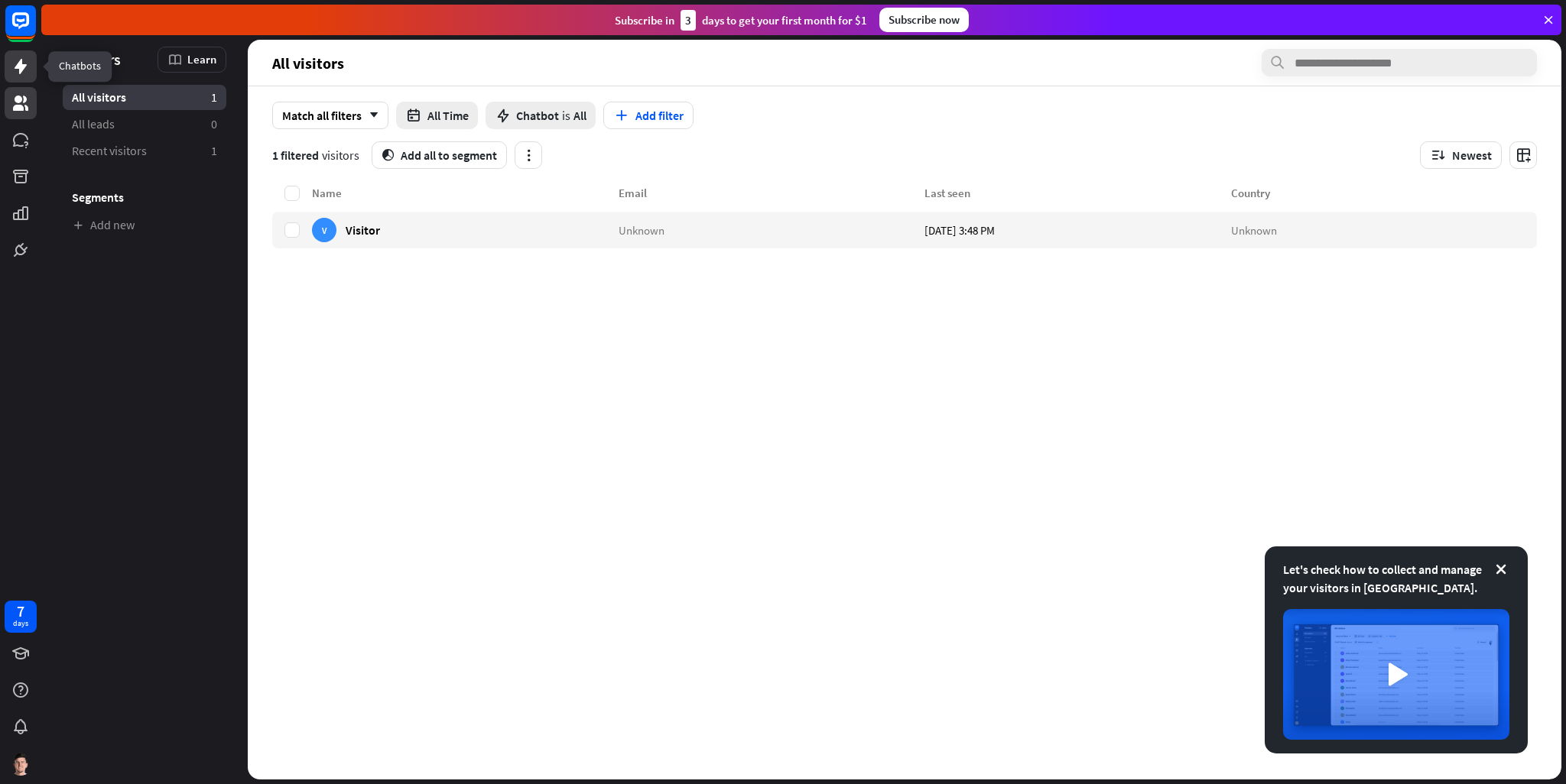
click at [22, 71] on icon at bounding box center [21, 66] width 13 height 15
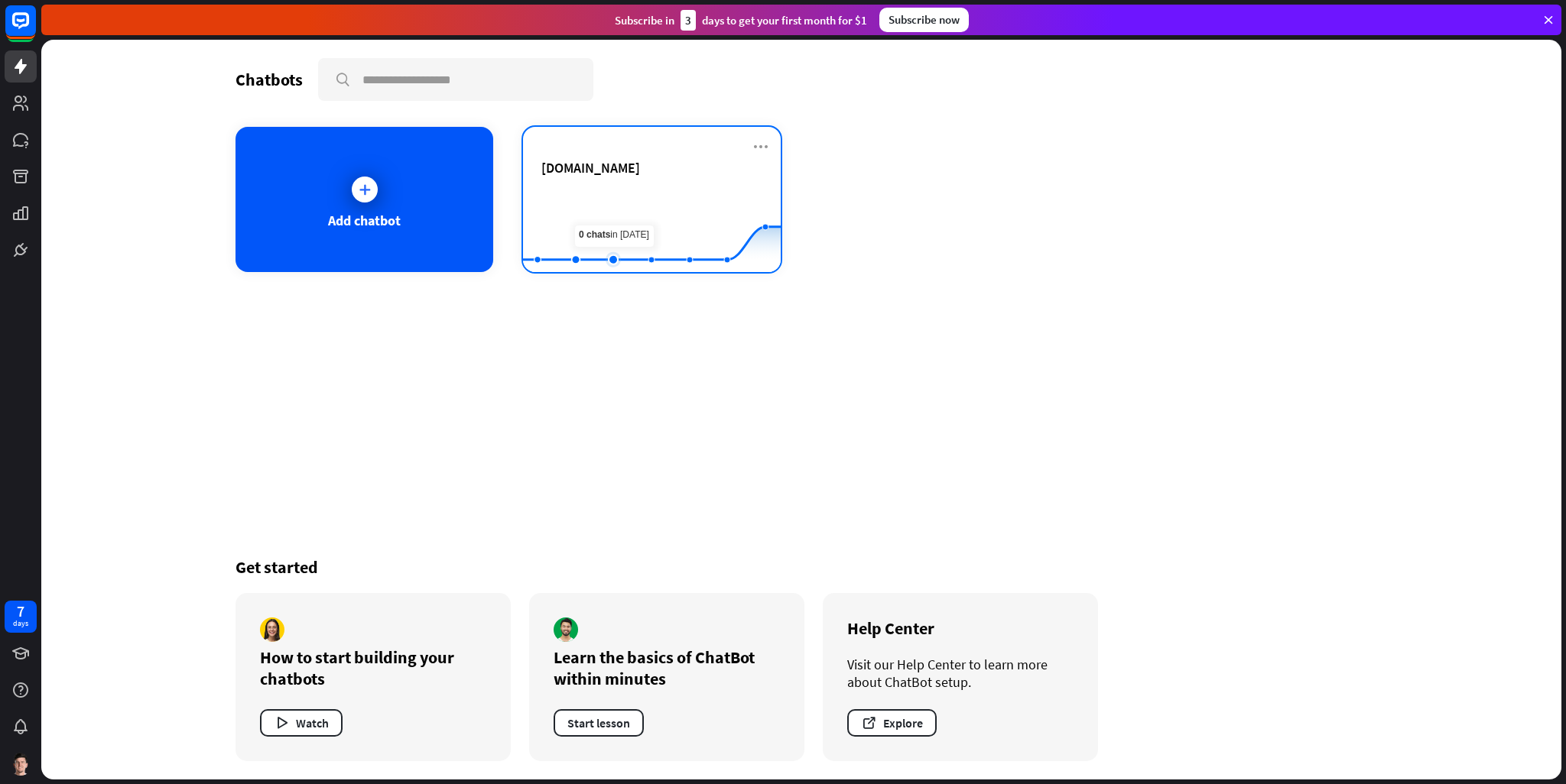
click at [608, 221] on rect at bounding box center [652, 234] width 258 height 96
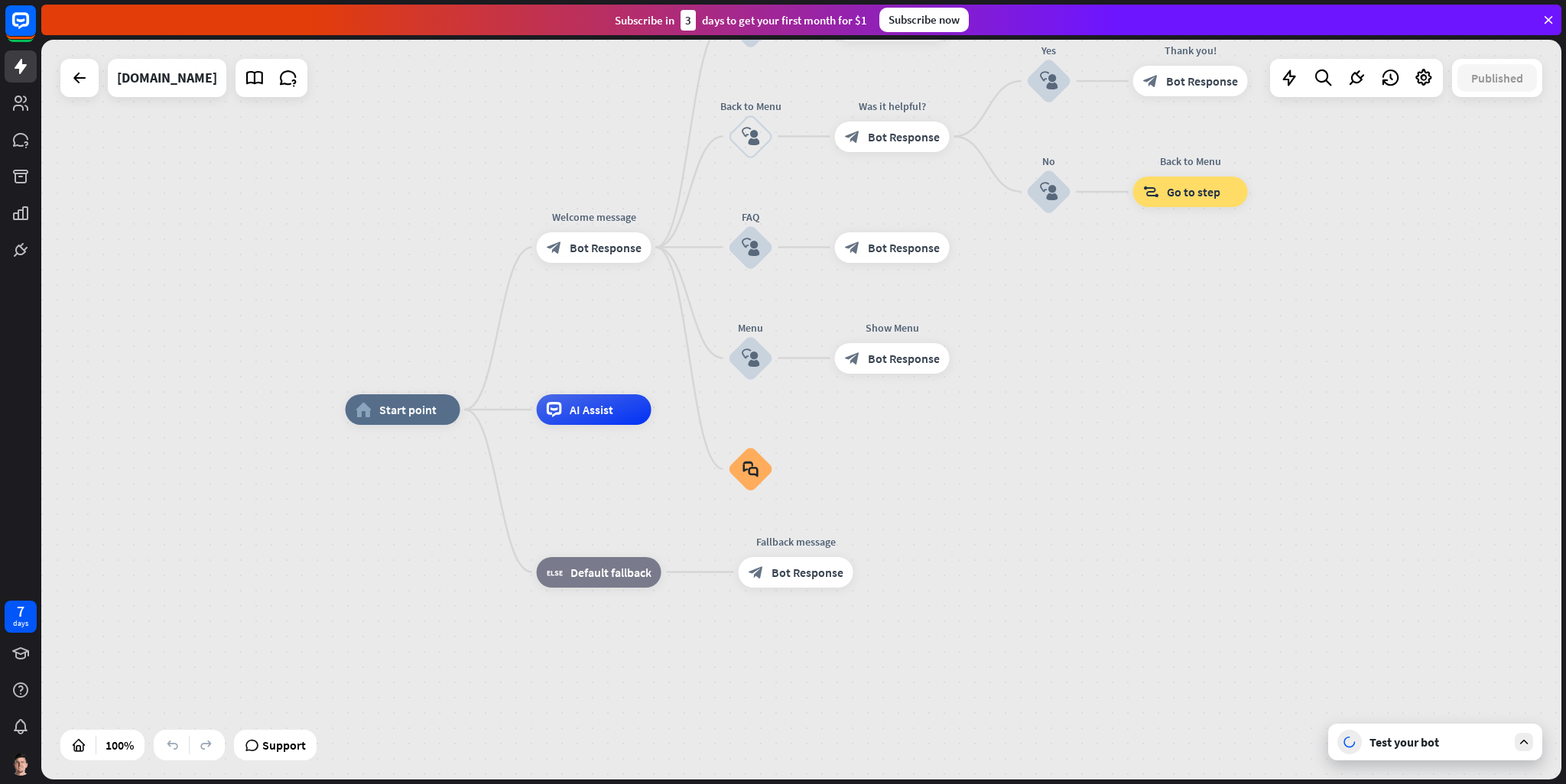
drag, startPoint x: 1049, startPoint y: 196, endPoint x: 1034, endPoint y: 315, distance: 119.9
click at [1034, 315] on div "home_2 Start point Welcome message block_bot_response Bot Response About us blo…" at bounding box center [801, 409] width 1520 height 740
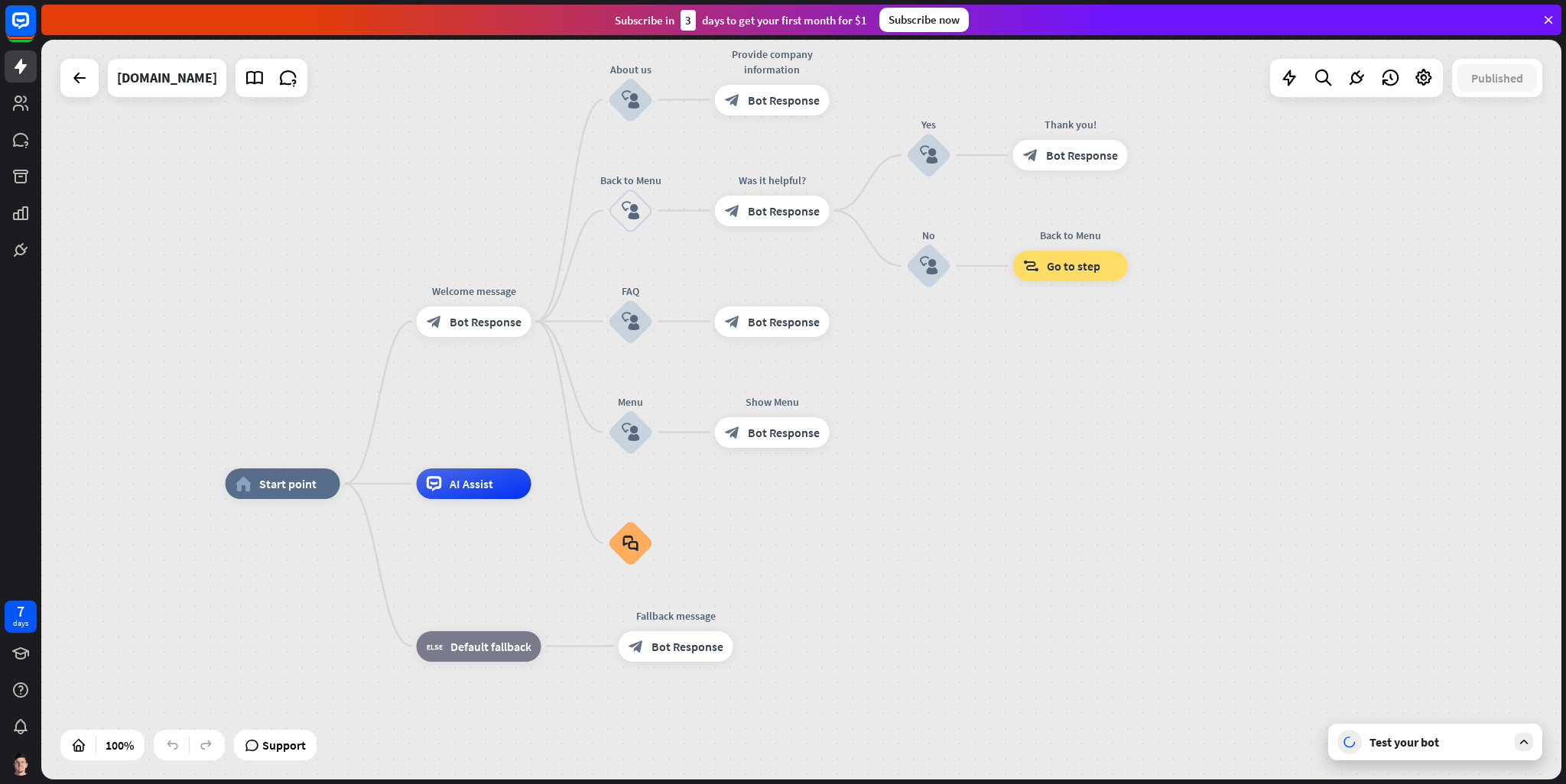
drag, startPoint x: 1379, startPoint y: 379, endPoint x: 1302, endPoint y: 416, distance: 85.4
click at [1302, 416] on div "home_2 Start point Welcome message block_bot_response Bot Response About us blo…" at bounding box center [801, 409] width 1520 height 740
click at [1421, 72] on icon at bounding box center [1424, 77] width 20 height 20
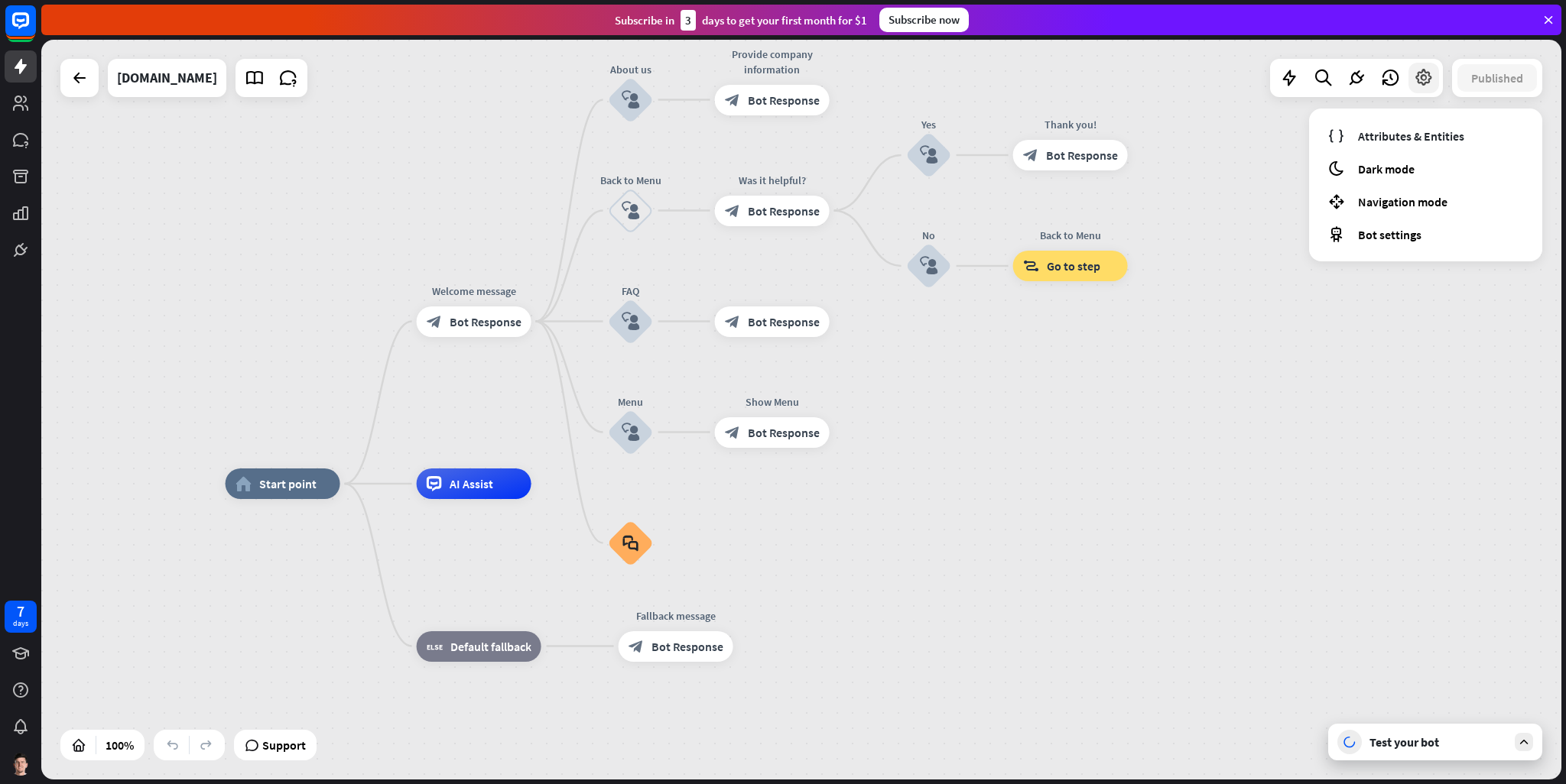
click at [1421, 72] on icon at bounding box center [1424, 77] width 20 height 20
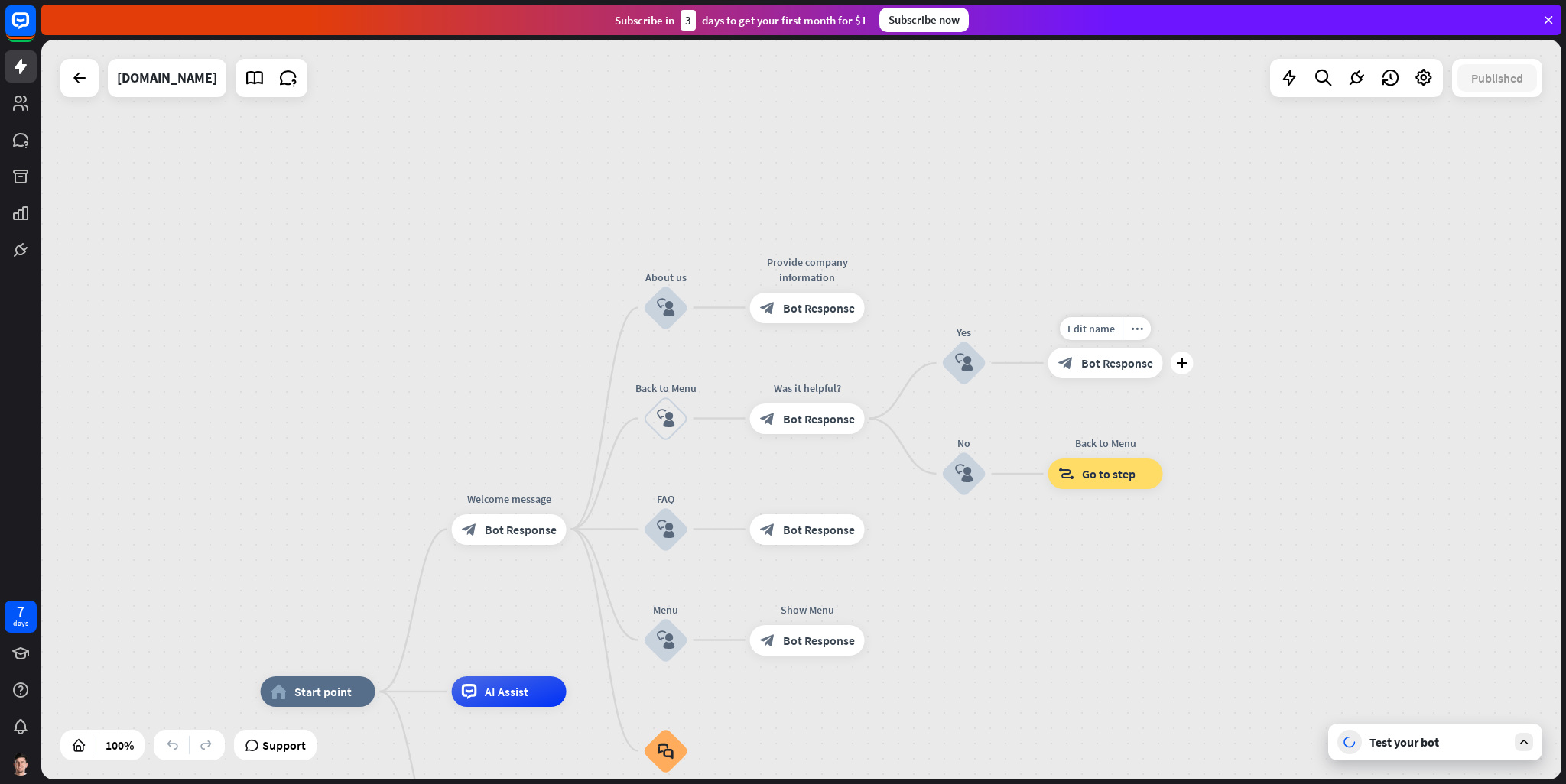
drag, startPoint x: 1070, startPoint y: 187, endPoint x: 1109, endPoint y: 401, distance: 217.5
click at [1109, 378] on div "Edit name more_horiz plus block_bot_response Bot Response" at bounding box center [1105, 363] width 114 height 31
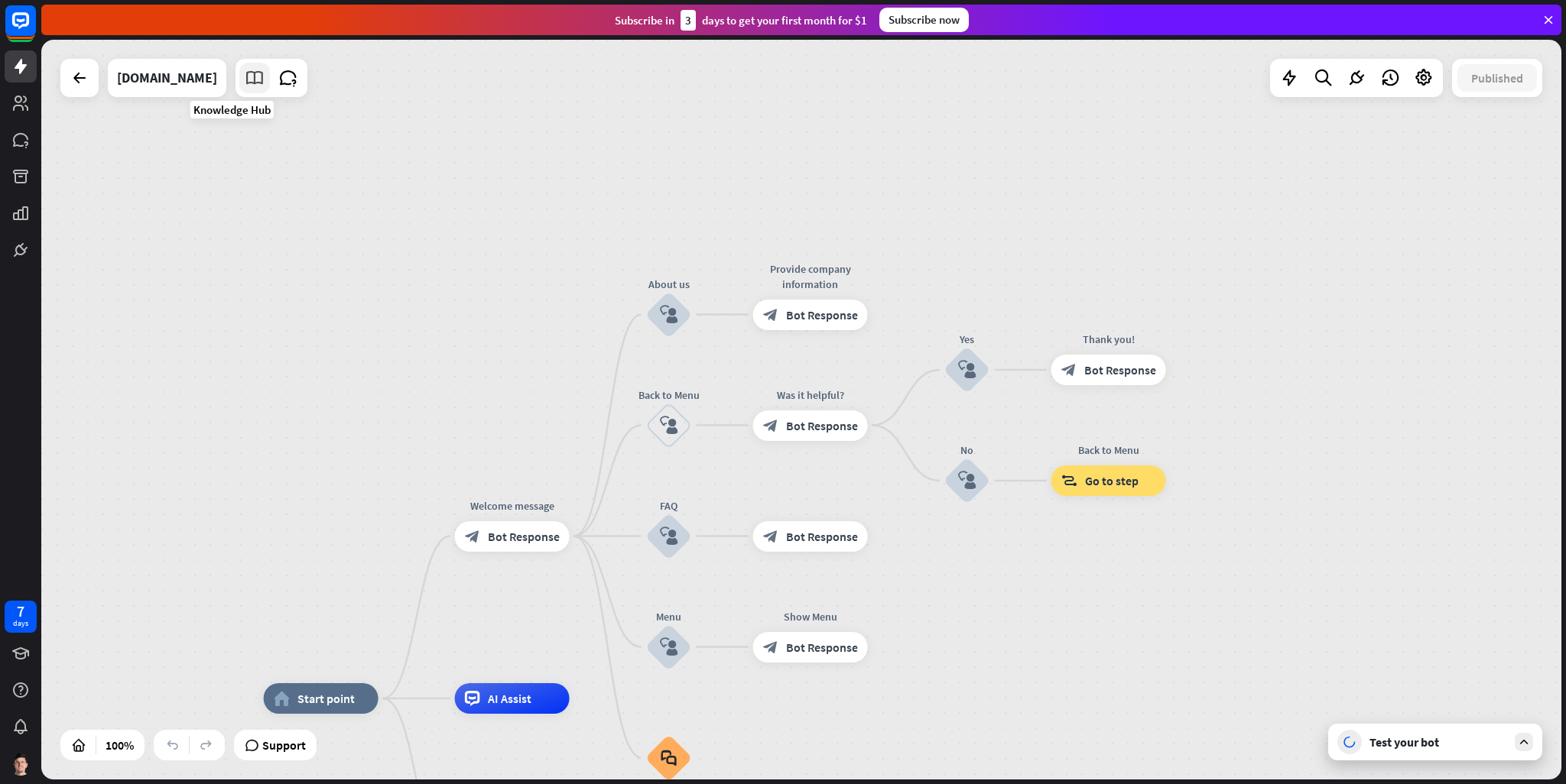
click at [243, 76] on link at bounding box center [254, 78] width 31 height 31
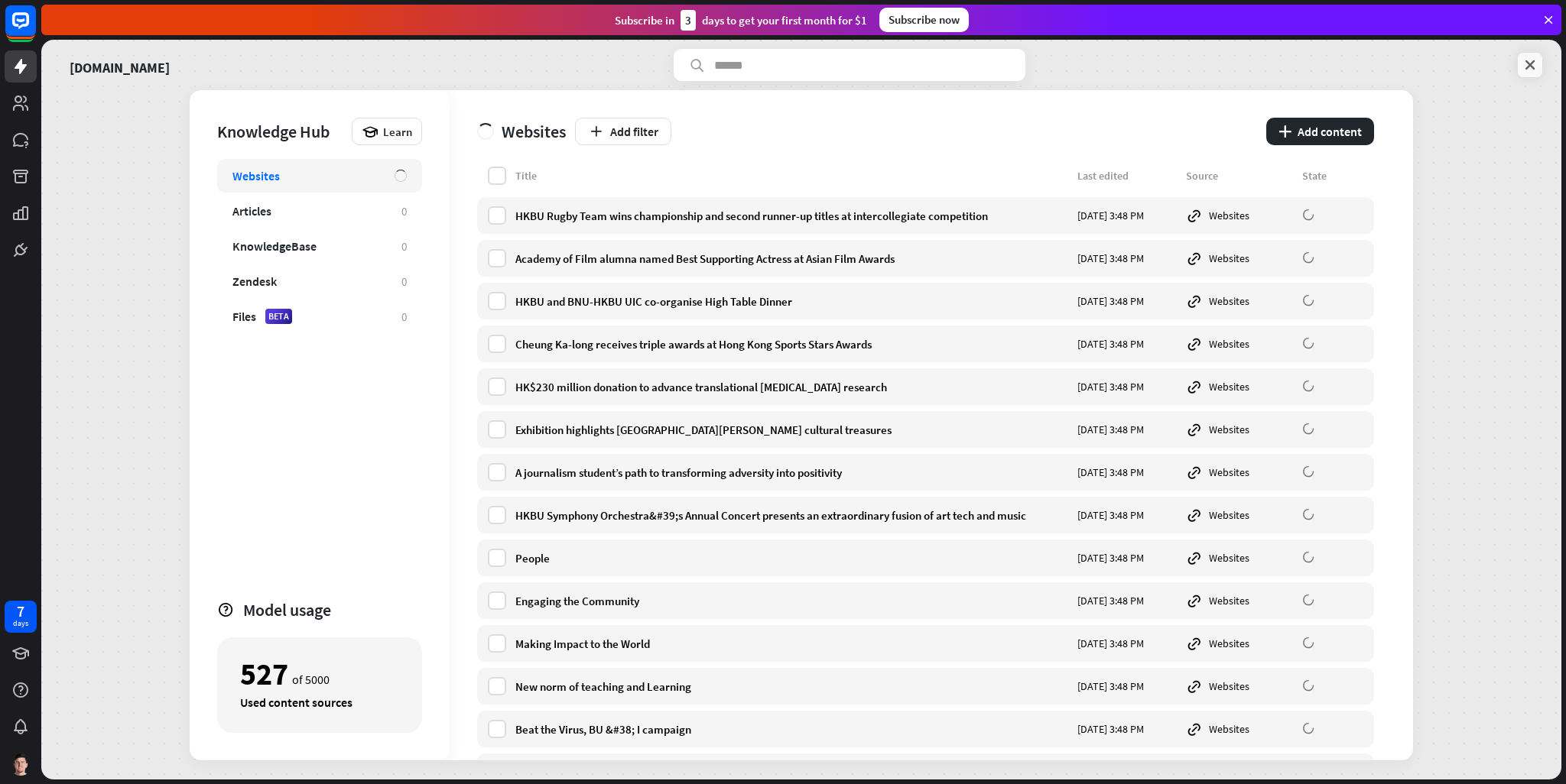
click at [1538, 71] on link at bounding box center [1529, 65] width 24 height 24
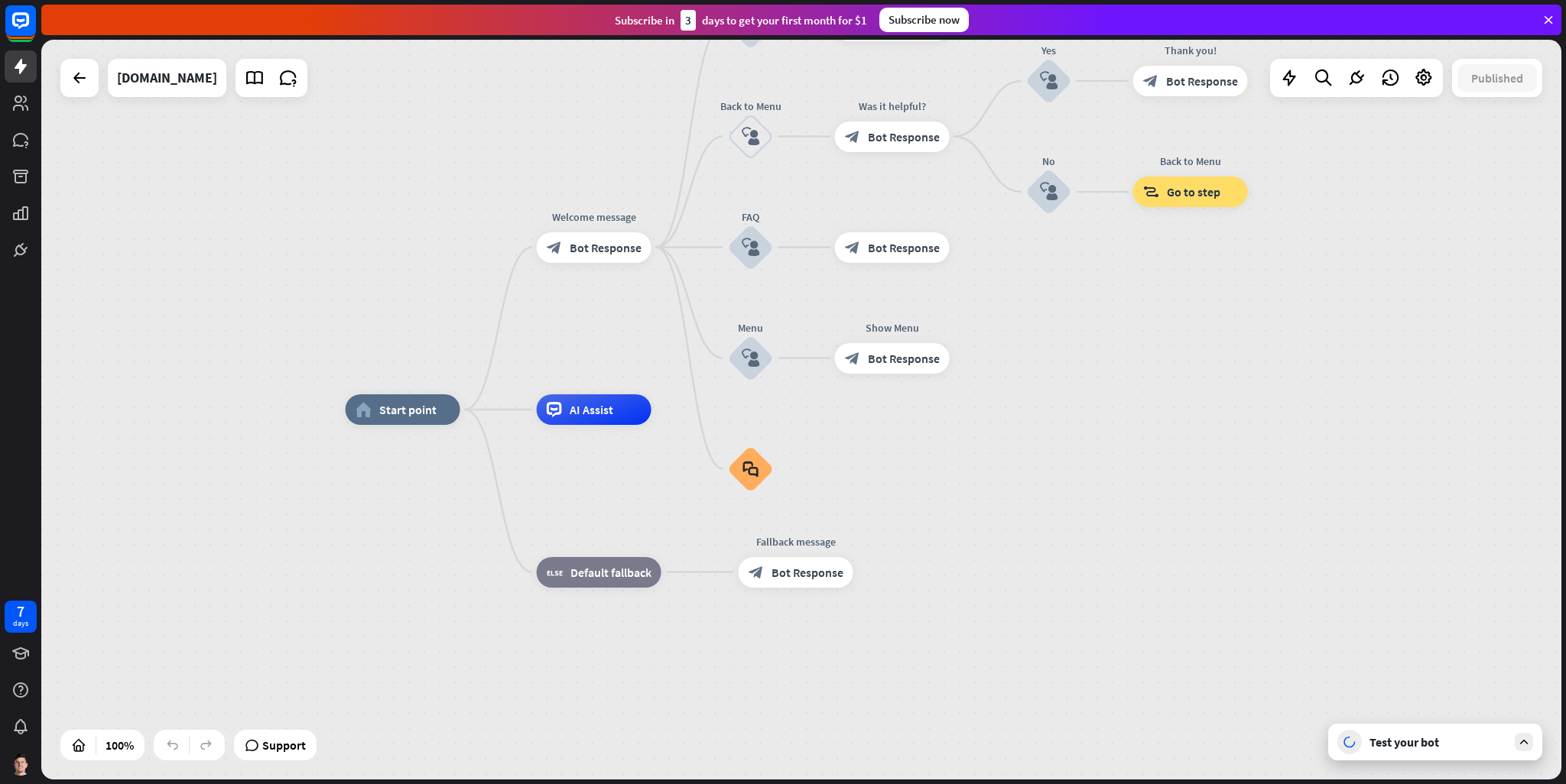
click at [1502, 757] on div "Test your bot" at bounding box center [1434, 742] width 214 height 37
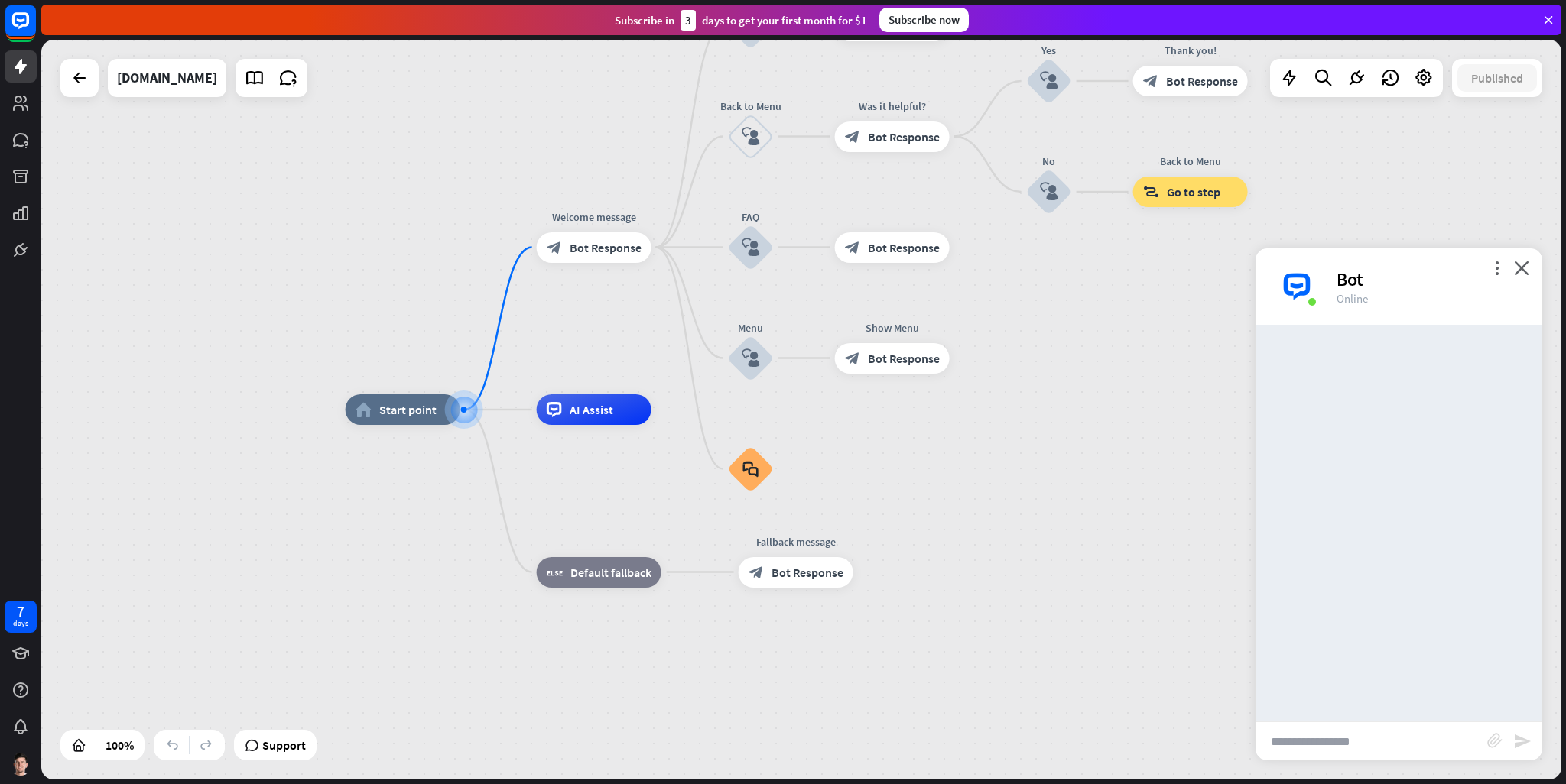
click at [1370, 742] on input "text" at bounding box center [1370, 741] width 232 height 38
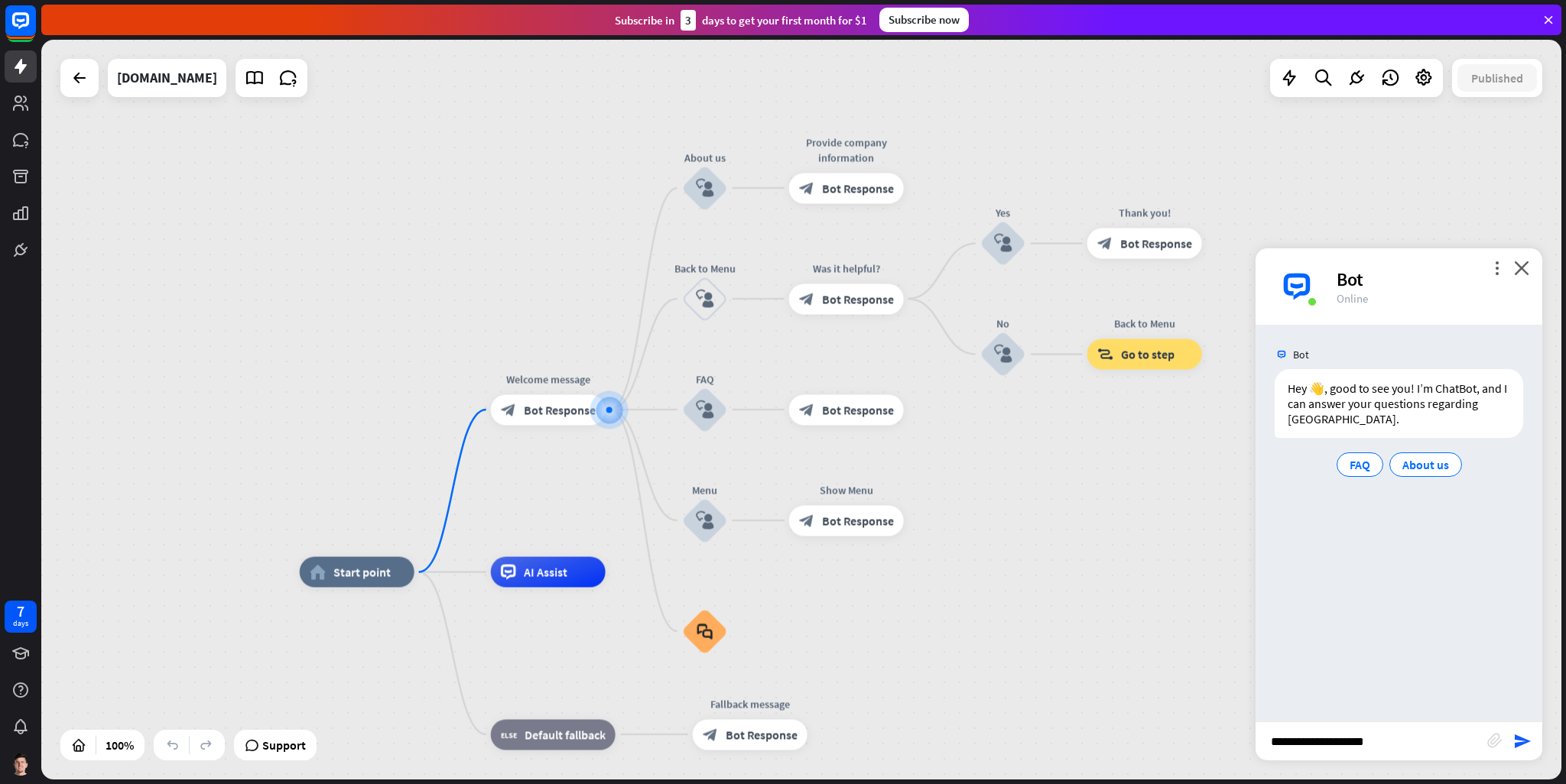
type input "**********"
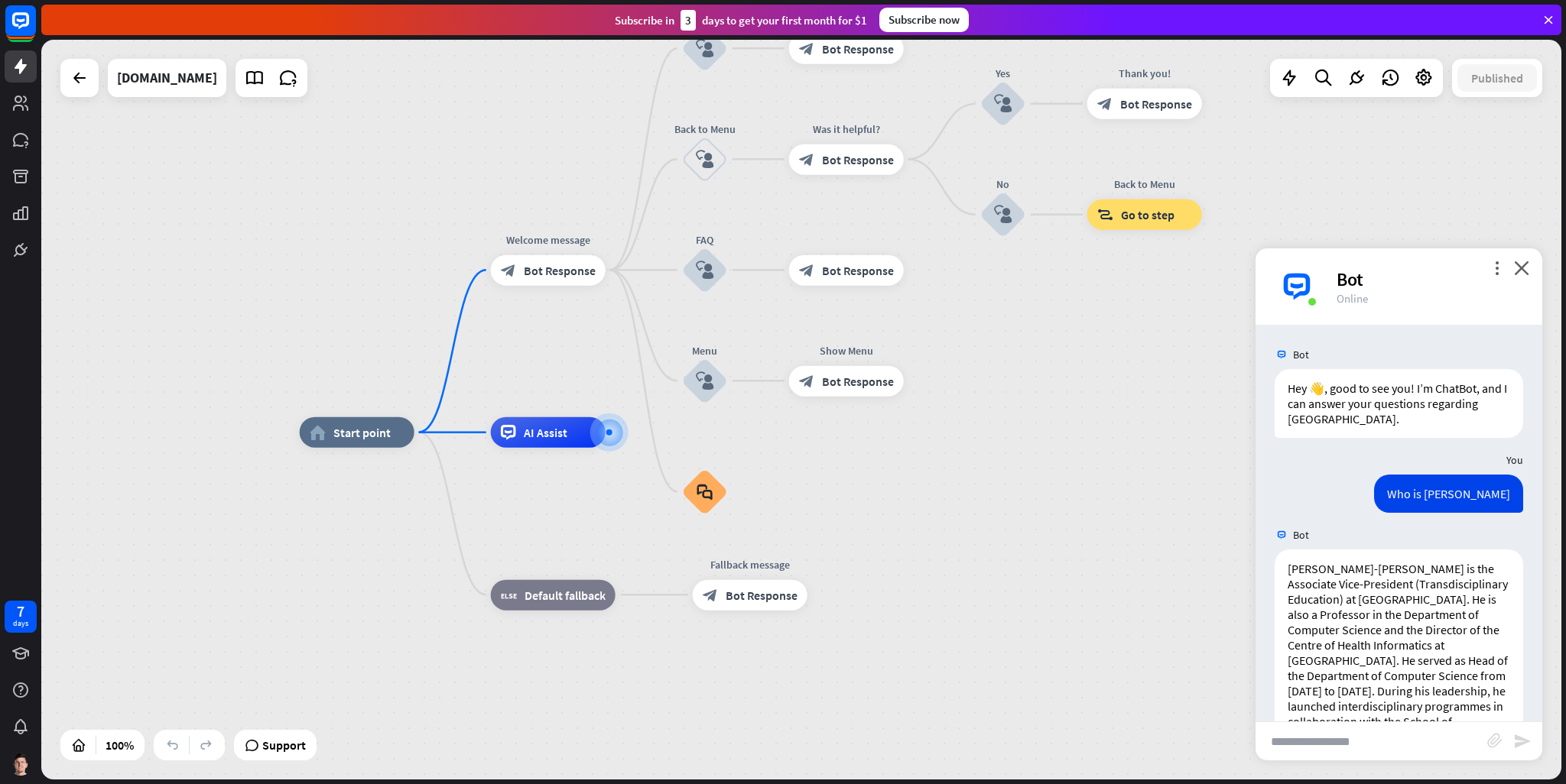
scroll to position [225, 0]
